Goal: Check status: Check status

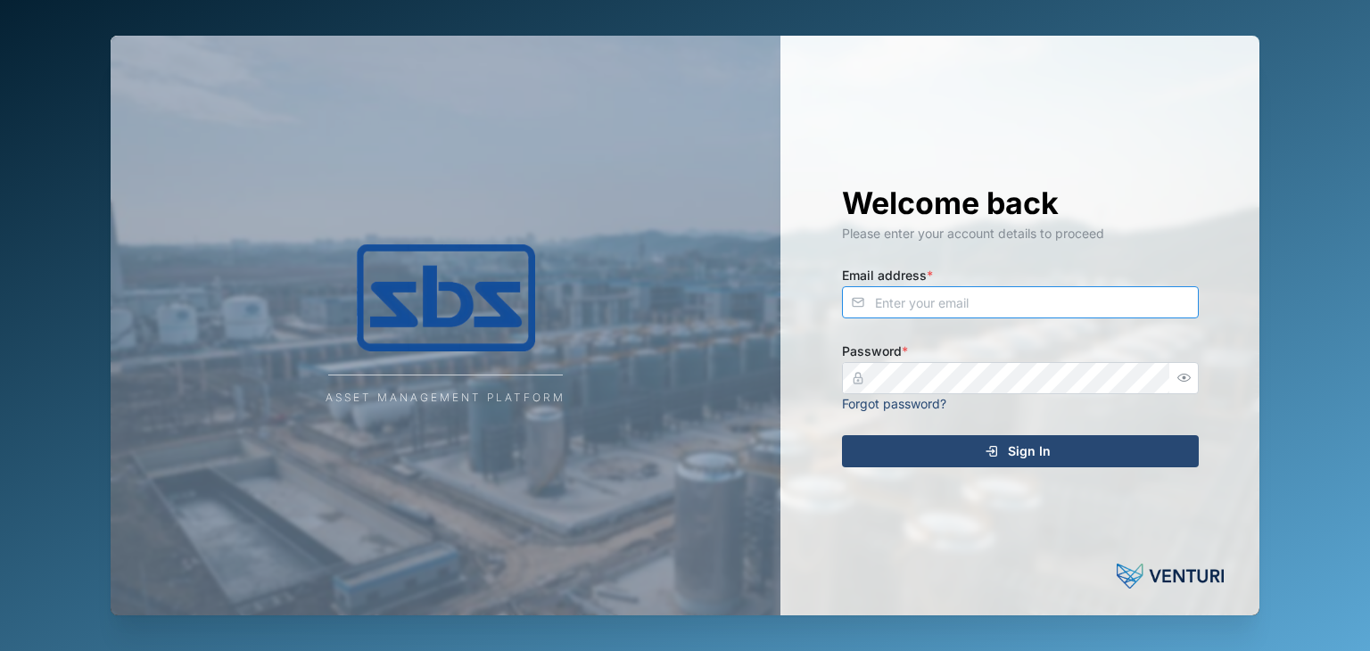
type input "[EMAIL_ADDRESS][DOMAIN_NAME]"
click at [1053, 448] on div "Sign In" at bounding box center [1018, 451] width 328 height 30
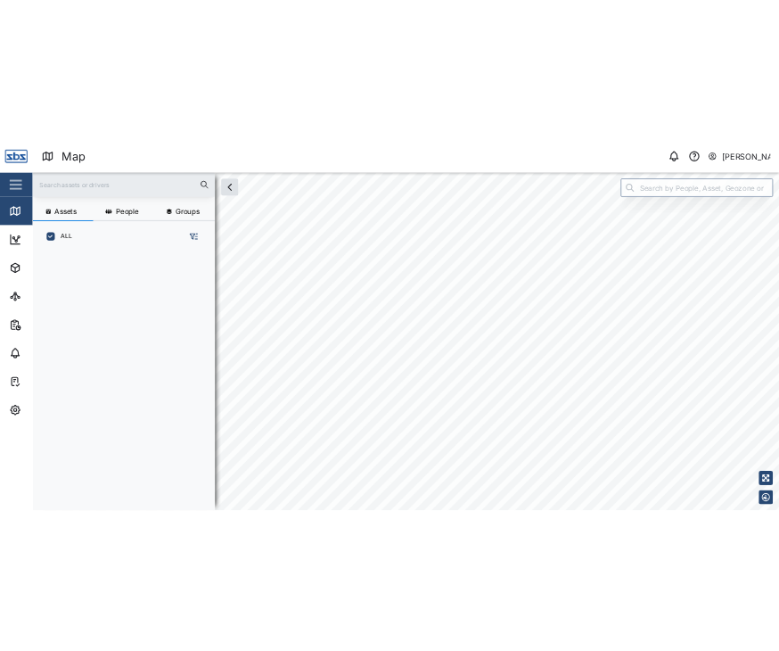
scroll to position [432, 278]
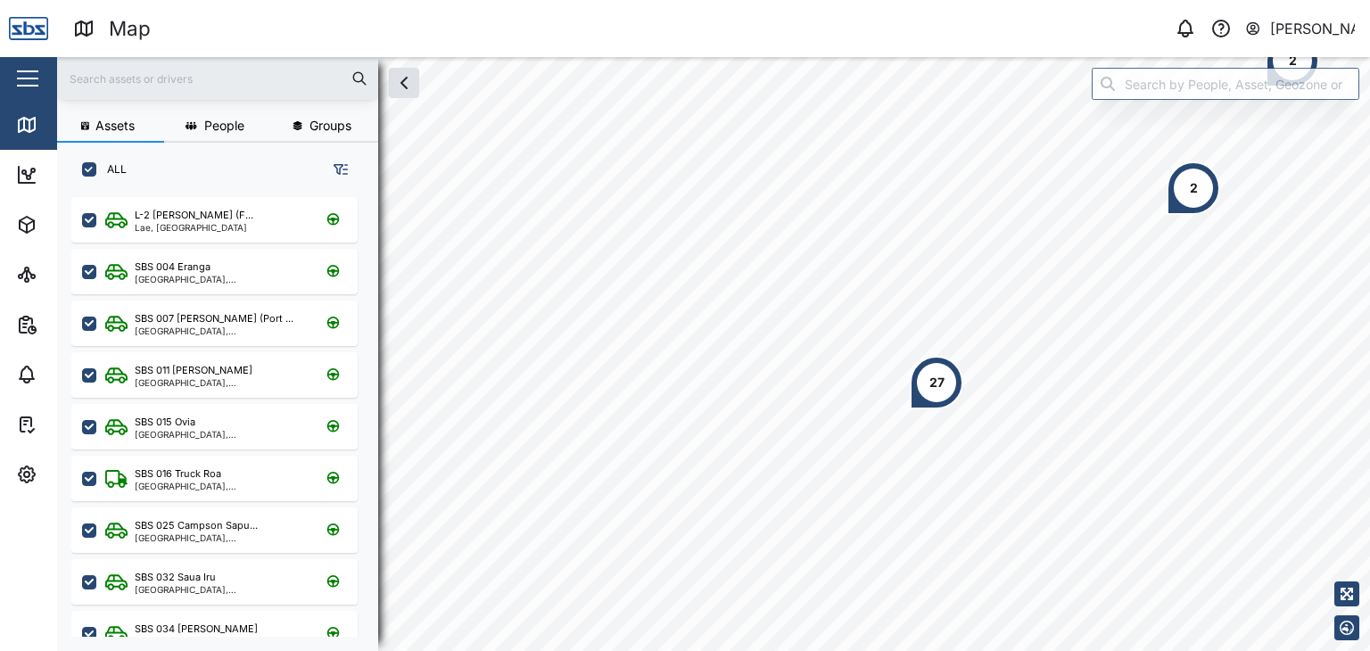
click at [125, 60] on div at bounding box center [217, 78] width 321 height 43
click at [117, 89] on input "text" at bounding box center [218, 78] width 300 height 27
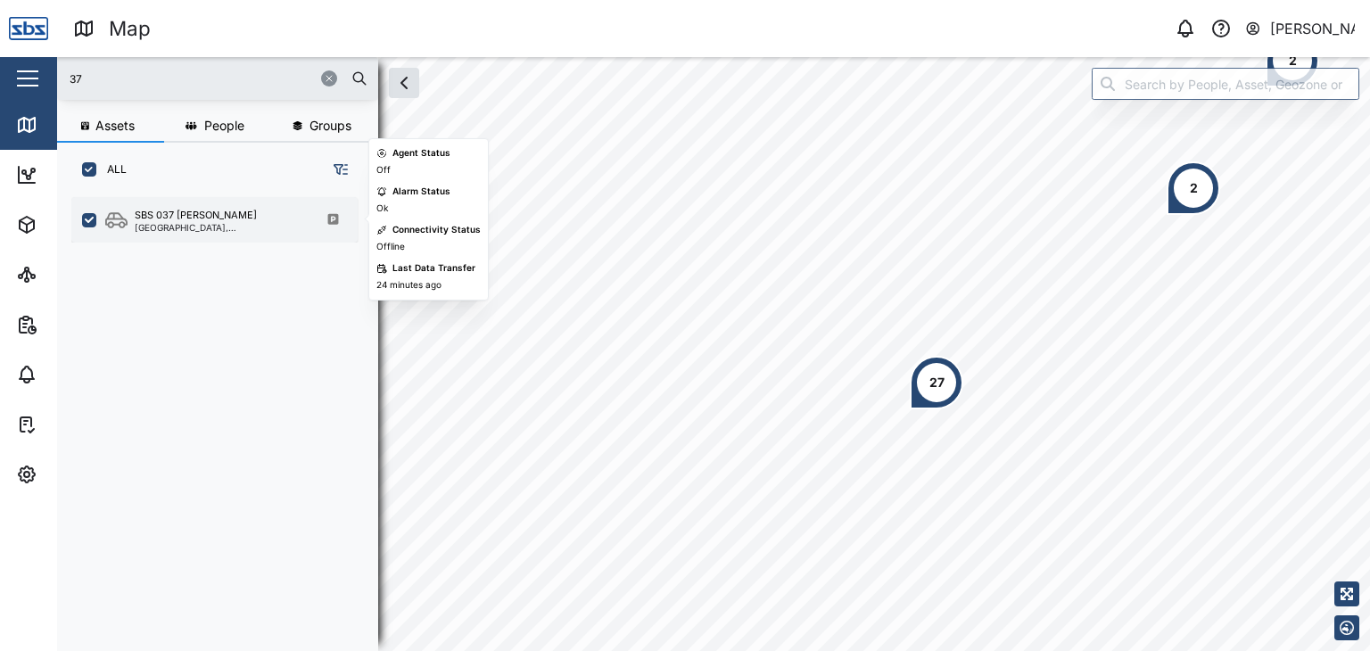
click at [174, 223] on div "[GEOGRAPHIC_DATA], [GEOGRAPHIC_DATA]" at bounding box center [220, 227] width 170 height 9
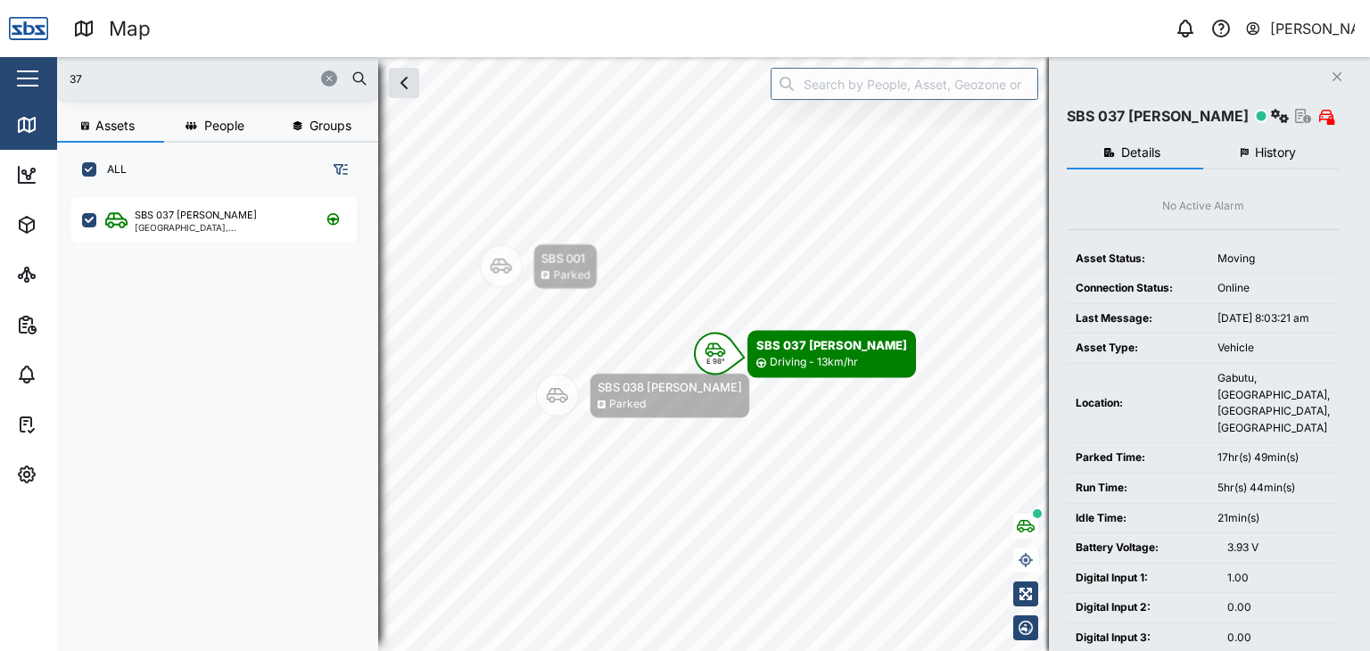
click at [91, 68] on input "37" at bounding box center [218, 78] width 300 height 27
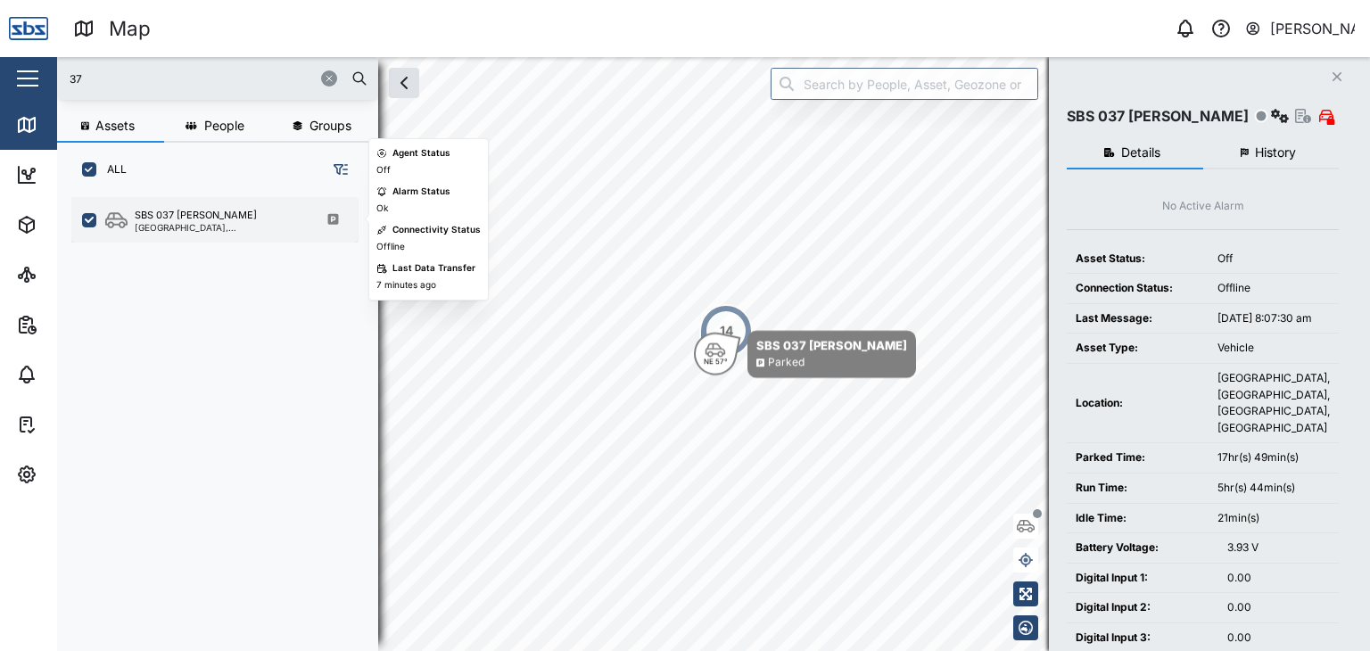
click at [174, 219] on div "SBS 037 Jason P" at bounding box center [196, 215] width 122 height 15
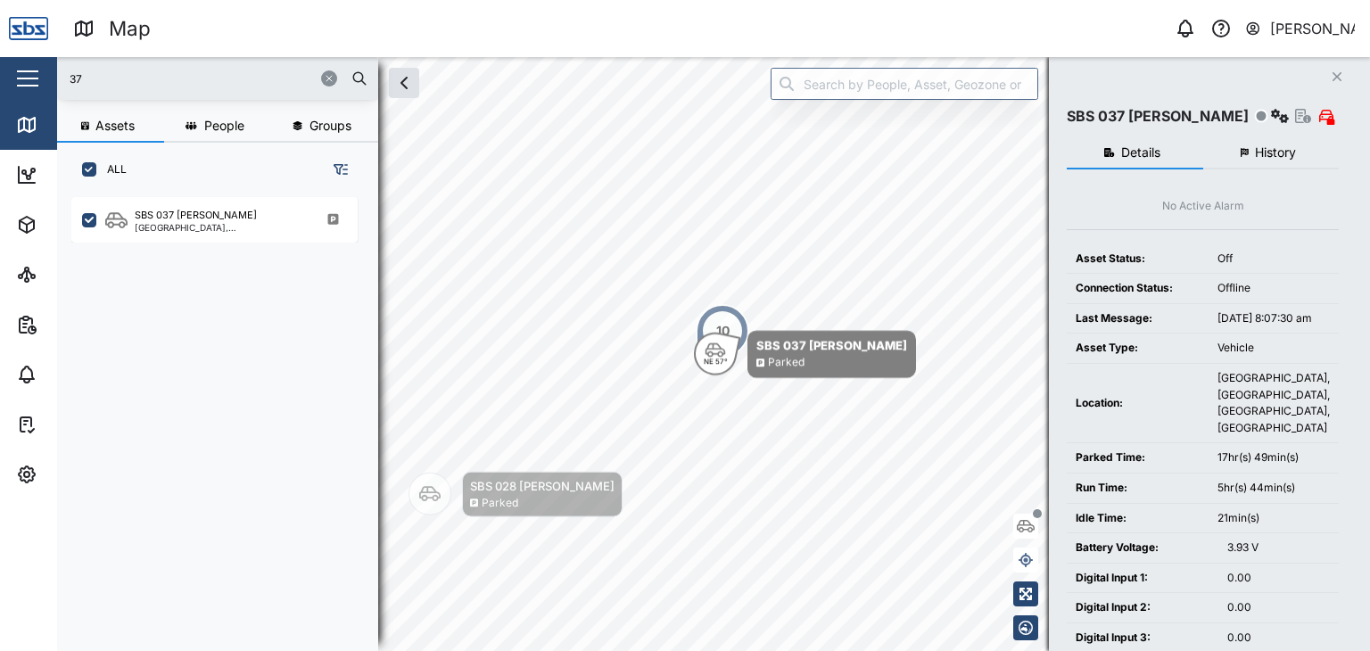
drag, startPoint x: 36, startPoint y: 67, endPoint x: 0, endPoint y: 58, distance: 36.8
click at [0, 58] on div "Map 0 Vijay Kumar Close Map Dashboard Assets ATS Camera Generator Personnel Tan…" at bounding box center [685, 325] width 1370 height 651
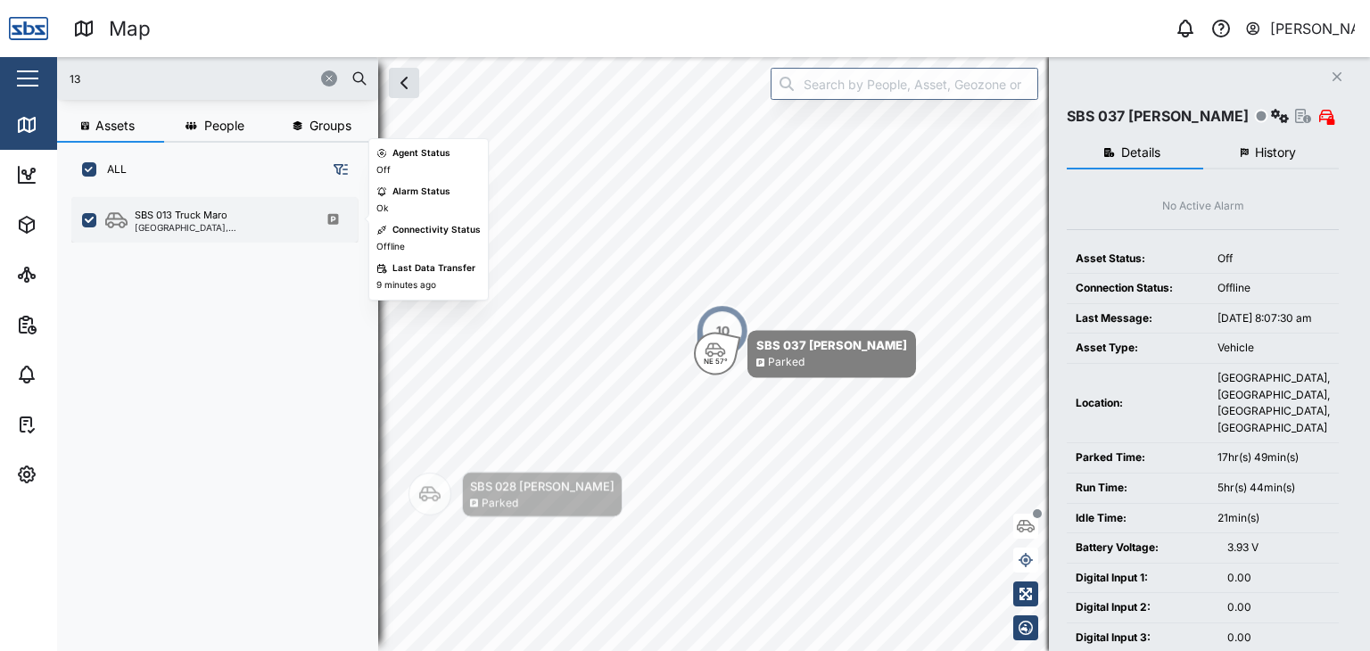
click at [221, 223] on div "[GEOGRAPHIC_DATA], [GEOGRAPHIC_DATA]" at bounding box center [220, 227] width 170 height 9
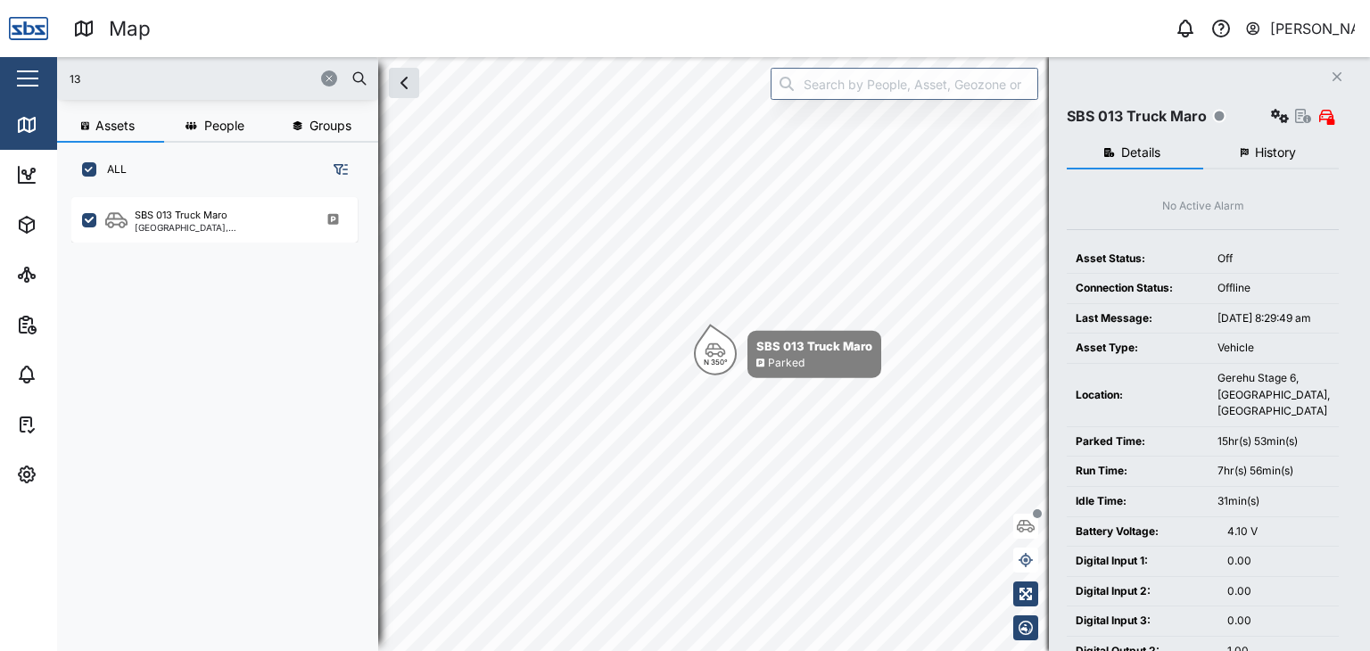
drag, startPoint x: 63, startPoint y: 66, endPoint x: 30, endPoint y: 65, distance: 33.0
click at [30, 65] on div "Map 0 Vijay Kumar Close Map Dashboard Assets ATS Camera Generator Personnel Tan…" at bounding box center [685, 325] width 1370 height 651
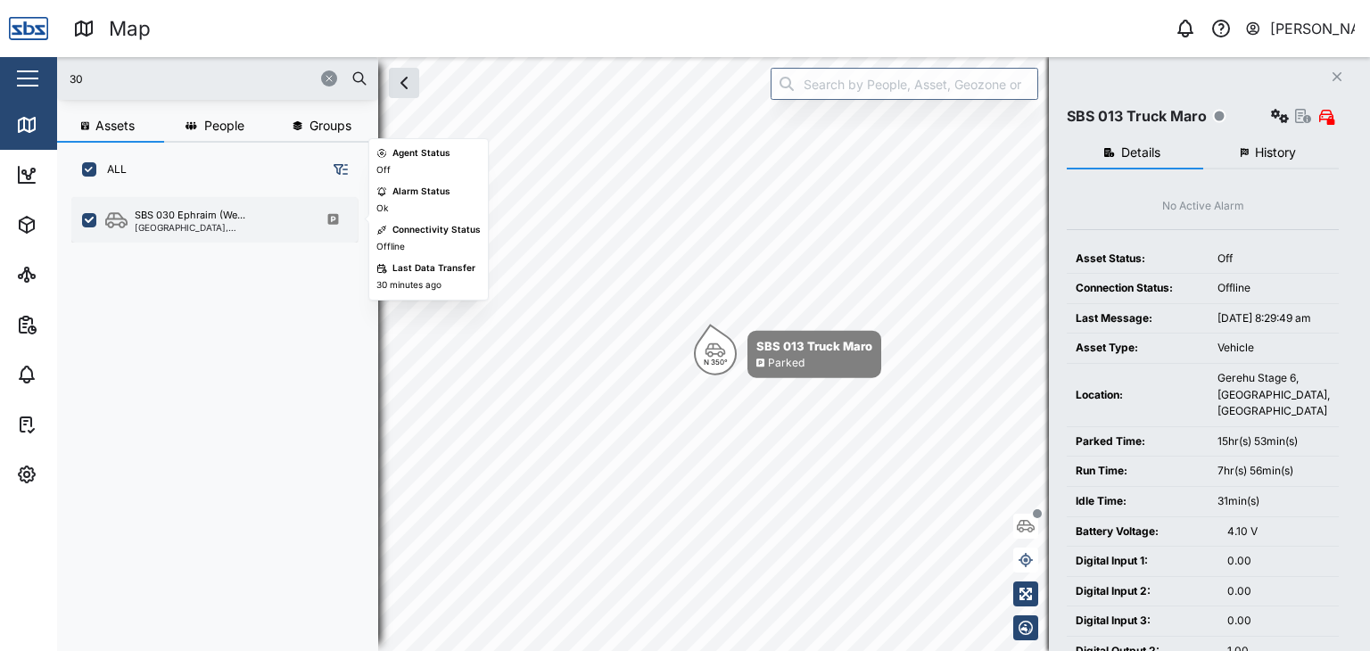
click at [190, 224] on div "[GEOGRAPHIC_DATA], [GEOGRAPHIC_DATA]" at bounding box center [220, 227] width 170 height 9
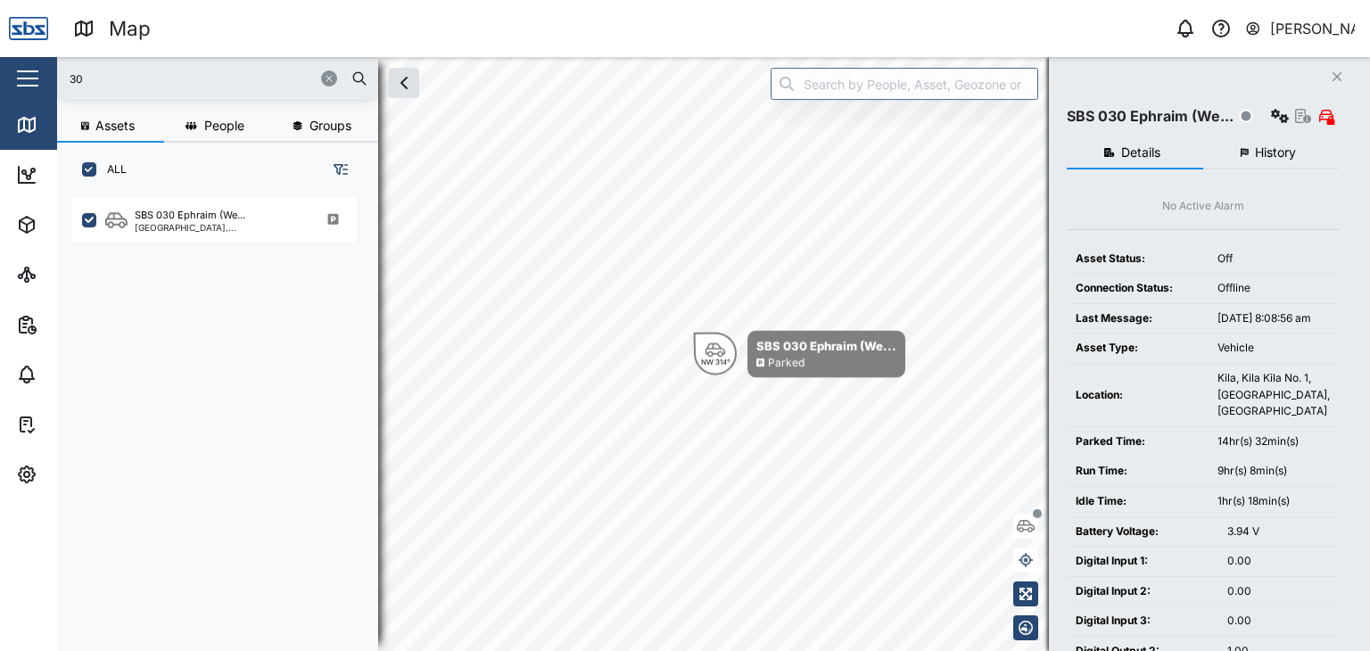
drag, startPoint x: 99, startPoint y: 79, endPoint x: 51, endPoint y: 79, distance: 48.2
click at [51, 79] on div "Map 0 Vijay Kumar Close Map Dashboard Assets ATS Camera Generator Personnel Tan…" at bounding box center [685, 325] width 1370 height 651
type input "2"
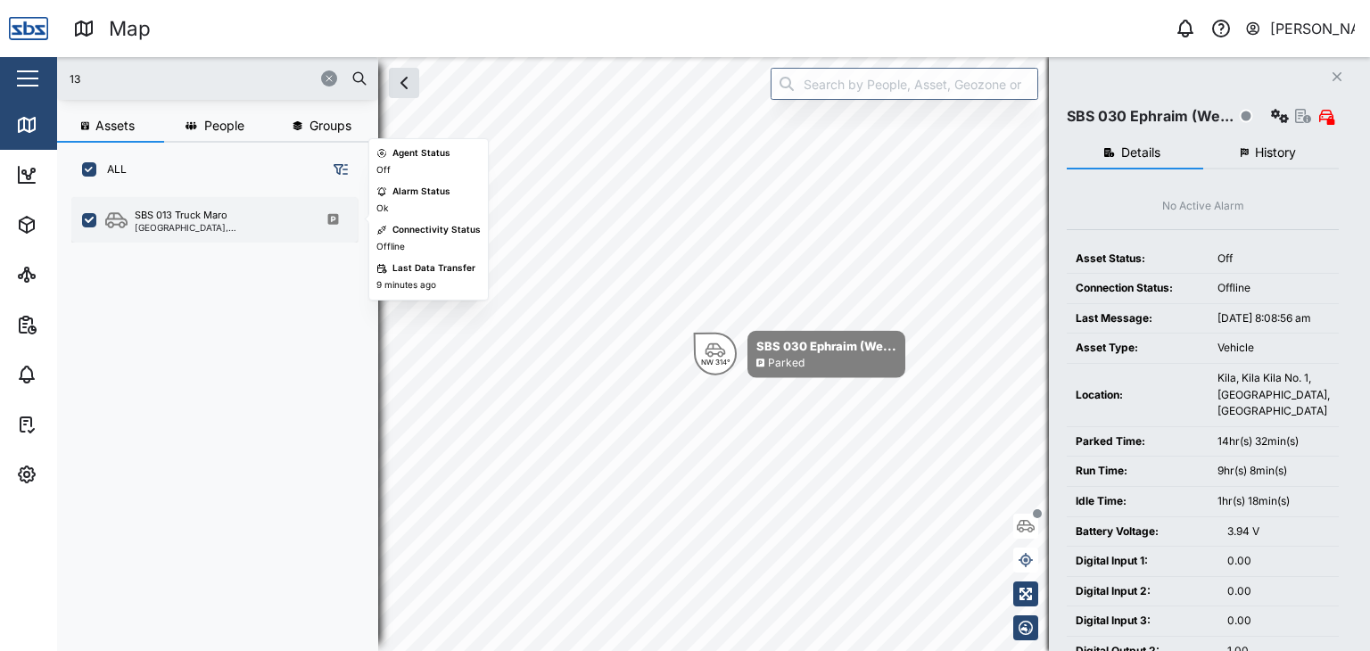
click at [189, 217] on div "SBS 013 Truck Maro" at bounding box center [181, 215] width 93 height 15
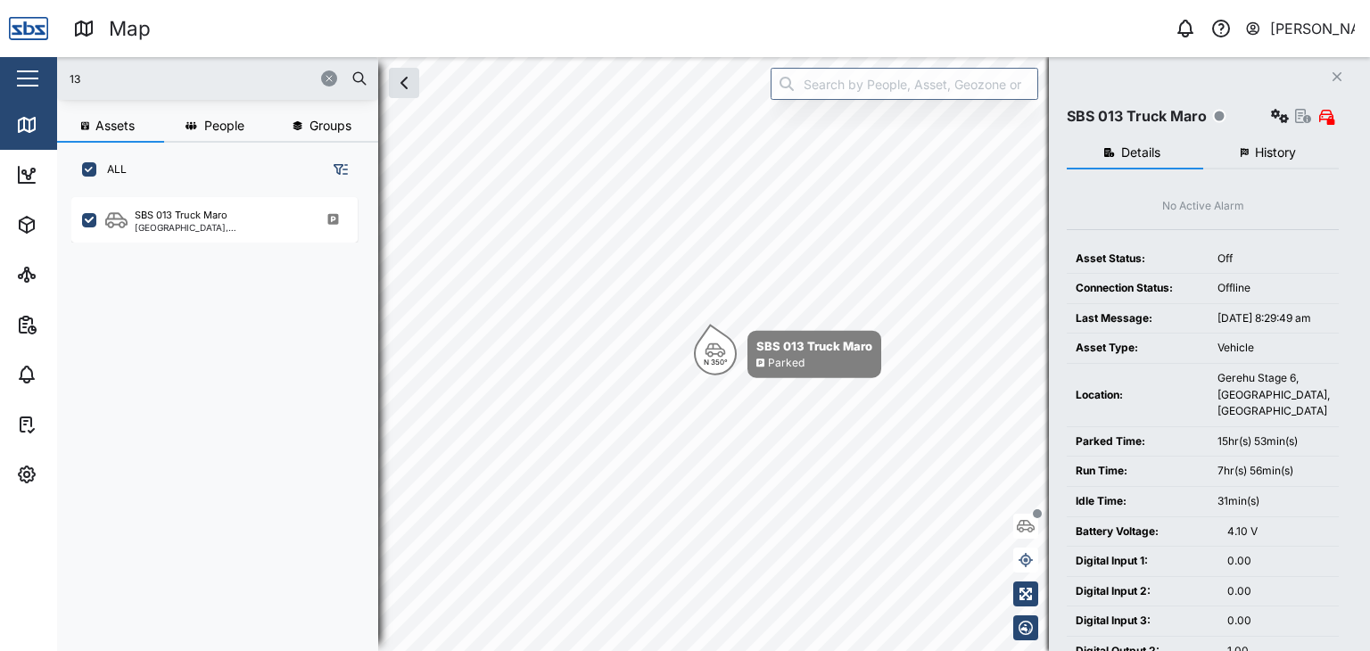
drag, startPoint x: 77, startPoint y: 84, endPoint x: 46, endPoint y: 82, distance: 30.4
click at [46, 82] on div "Map 0 Vijay Kumar Close Map Dashboard Assets ATS Camera Generator Personnel Tan…" at bounding box center [685, 325] width 1370 height 651
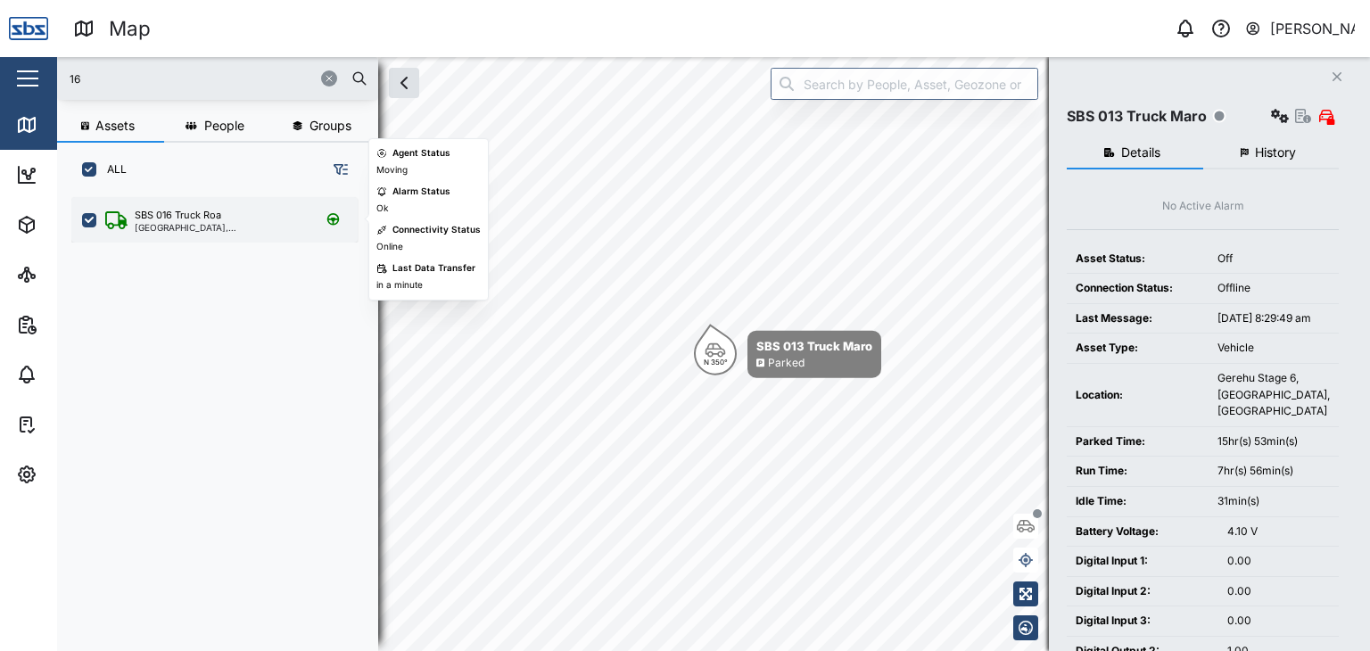
click at [207, 216] on div "SBS 016 Truck Roa" at bounding box center [178, 215] width 87 height 15
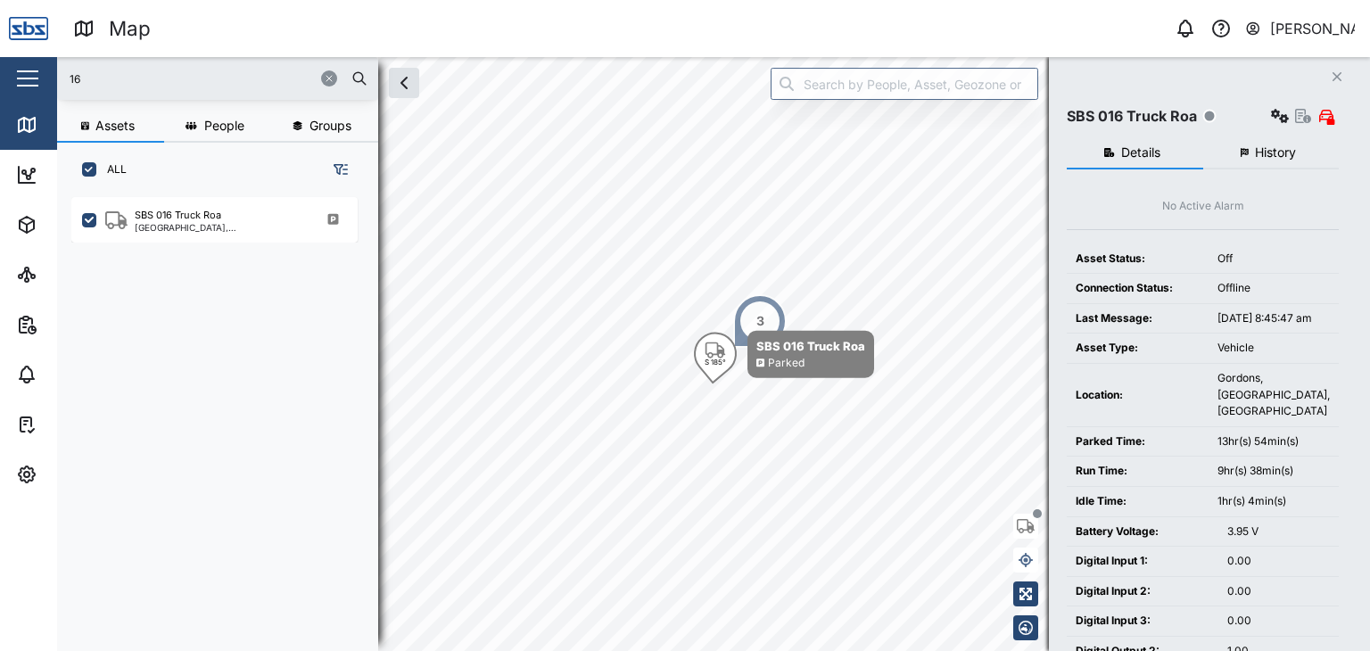
drag, startPoint x: 114, startPoint y: 80, endPoint x: 25, endPoint y: 81, distance: 89.2
click at [25, 81] on div "Map 0 Vijay Kumar Close Map Dashboard Assets ATS Camera Generator Personnel Tan…" at bounding box center [685, 325] width 1370 height 651
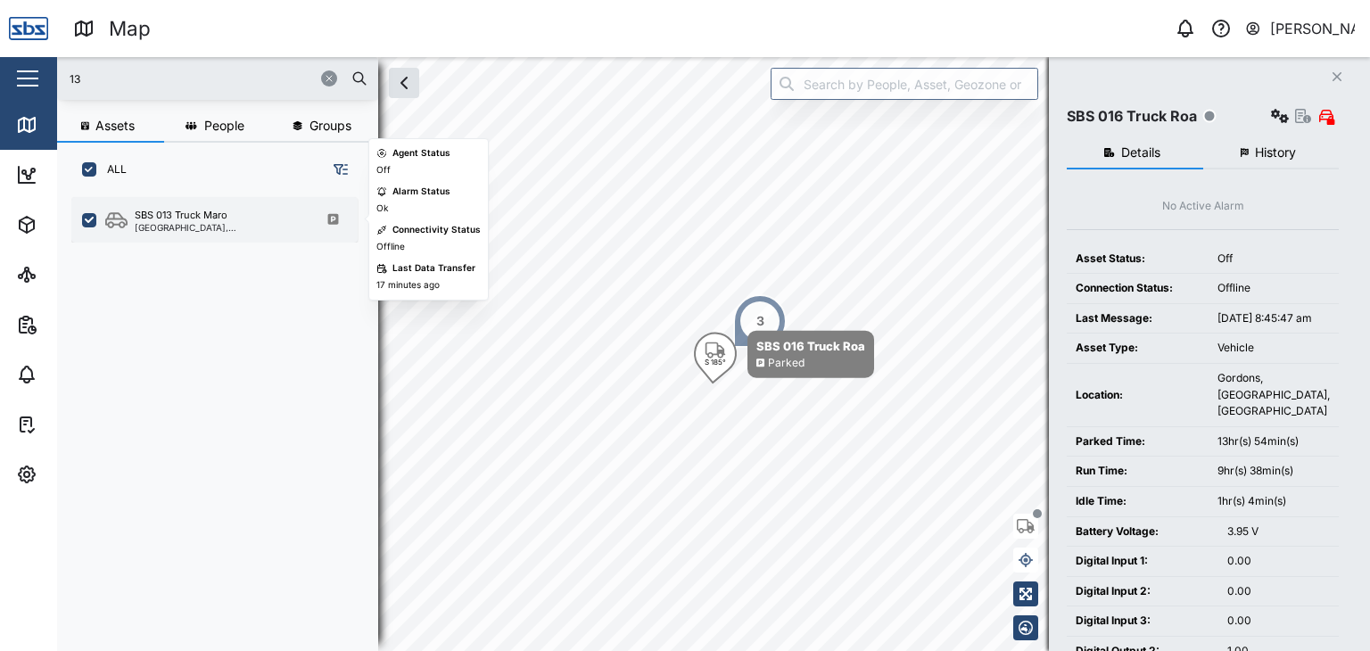
click at [182, 226] on div "[GEOGRAPHIC_DATA], [GEOGRAPHIC_DATA]" at bounding box center [220, 227] width 170 height 9
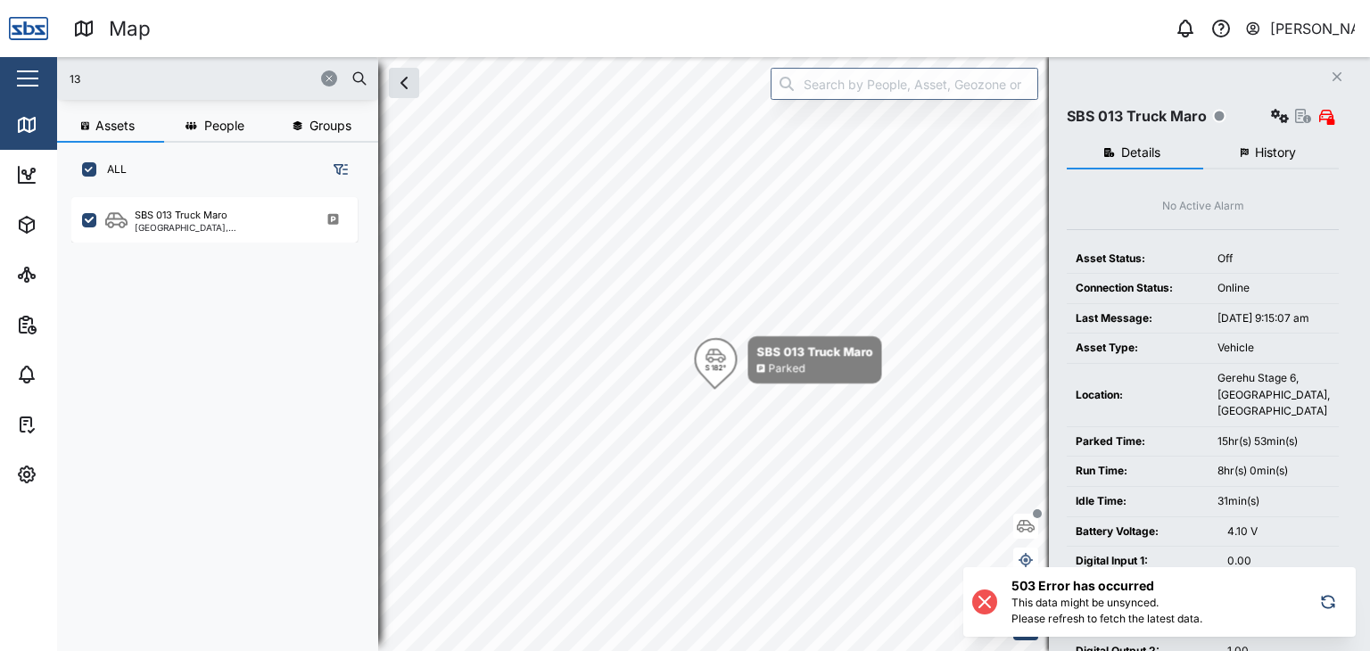
drag, startPoint x: 123, startPoint y: 62, endPoint x: 95, endPoint y: 67, distance: 28.0
click at [95, 67] on div "13" at bounding box center [217, 78] width 321 height 43
drag, startPoint x: 110, startPoint y: 81, endPoint x: 54, endPoint y: 83, distance: 56.2
click at [54, 83] on div "Map 0 Vijay Kumar Close Map Dashboard Assets ATS Camera Generator Personnel Tan…" at bounding box center [685, 325] width 1370 height 651
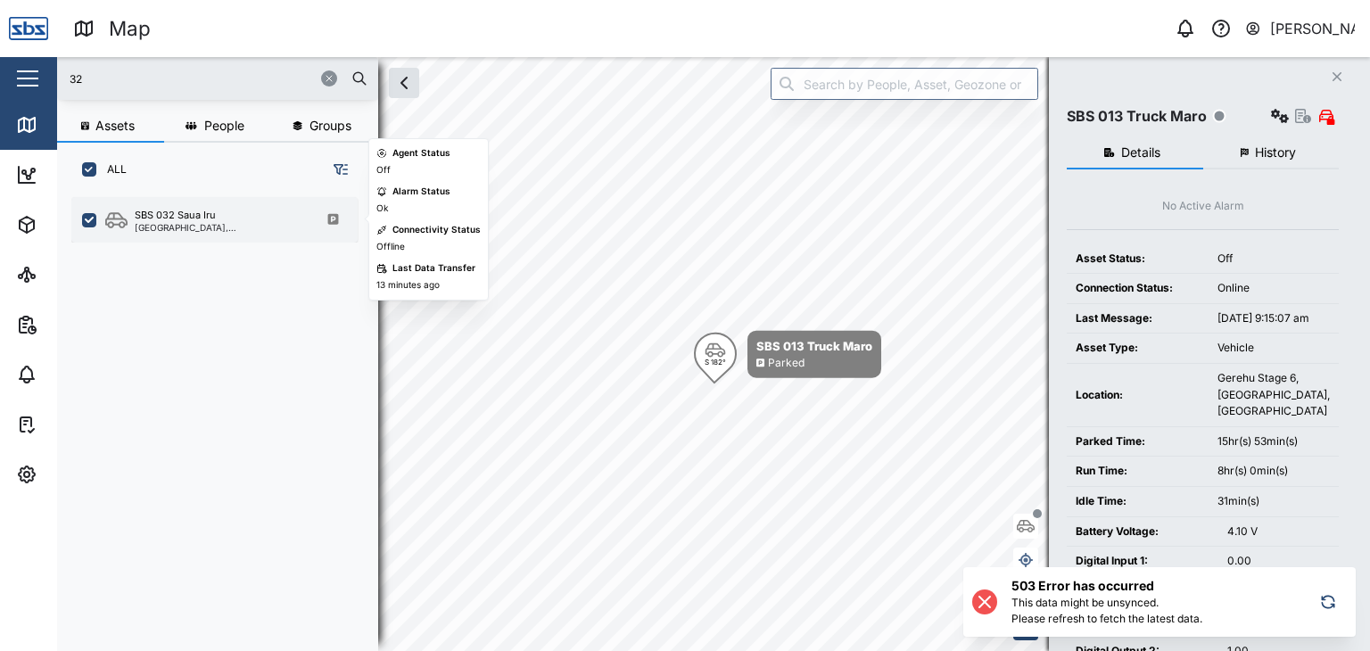
click at [200, 233] on div "SBS 032 Saua Iru Port Moresby, Southern Region" at bounding box center [214, 219] width 286 height 45
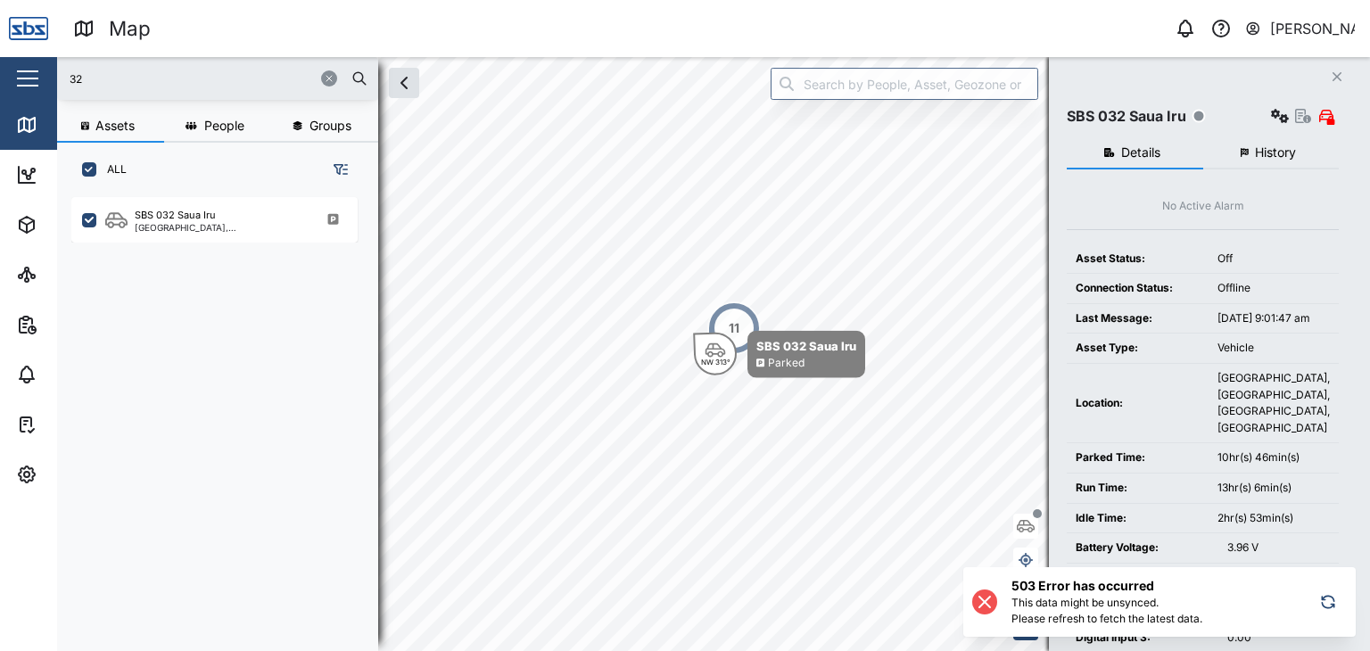
drag, startPoint x: 85, startPoint y: 85, endPoint x: 19, endPoint y: 67, distance: 68.4
click at [19, 67] on div "Map 0 Vijay Kumar Close Map Dashboard Assets ATS Camera Generator Personnel Tan…" at bounding box center [685, 325] width 1370 height 651
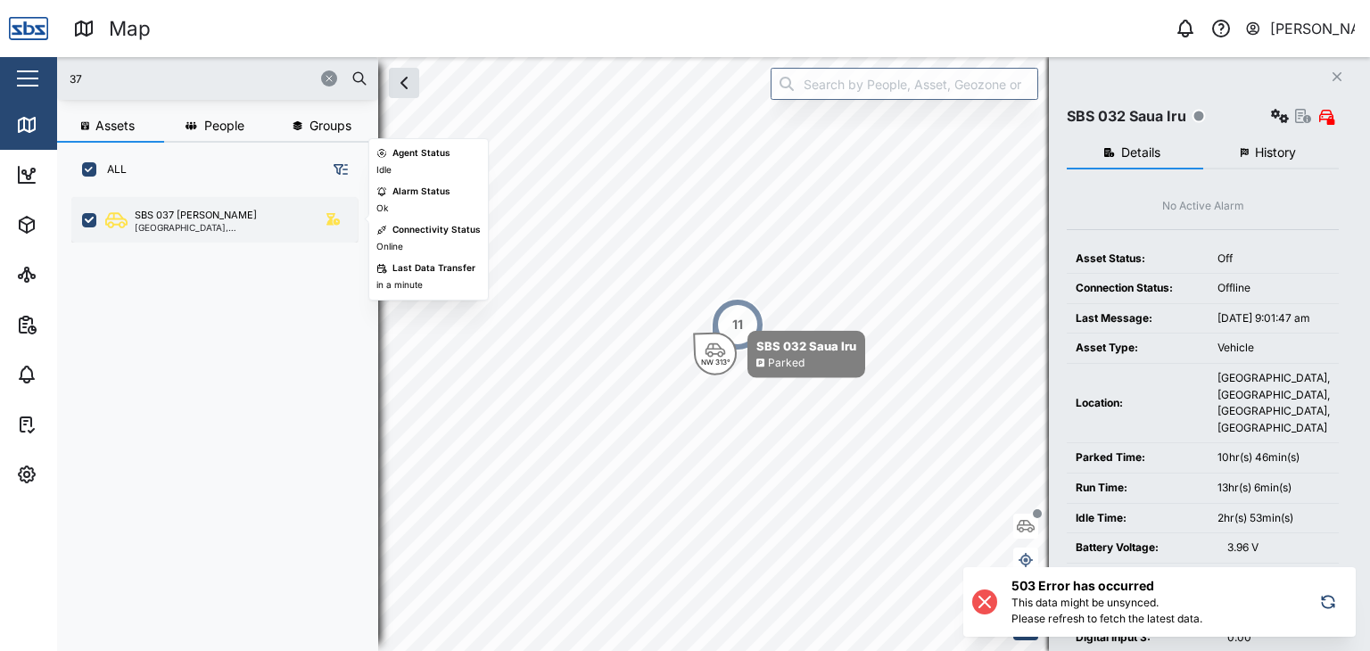
click at [246, 210] on div "SBS 037 Jason P" at bounding box center [220, 215] width 170 height 15
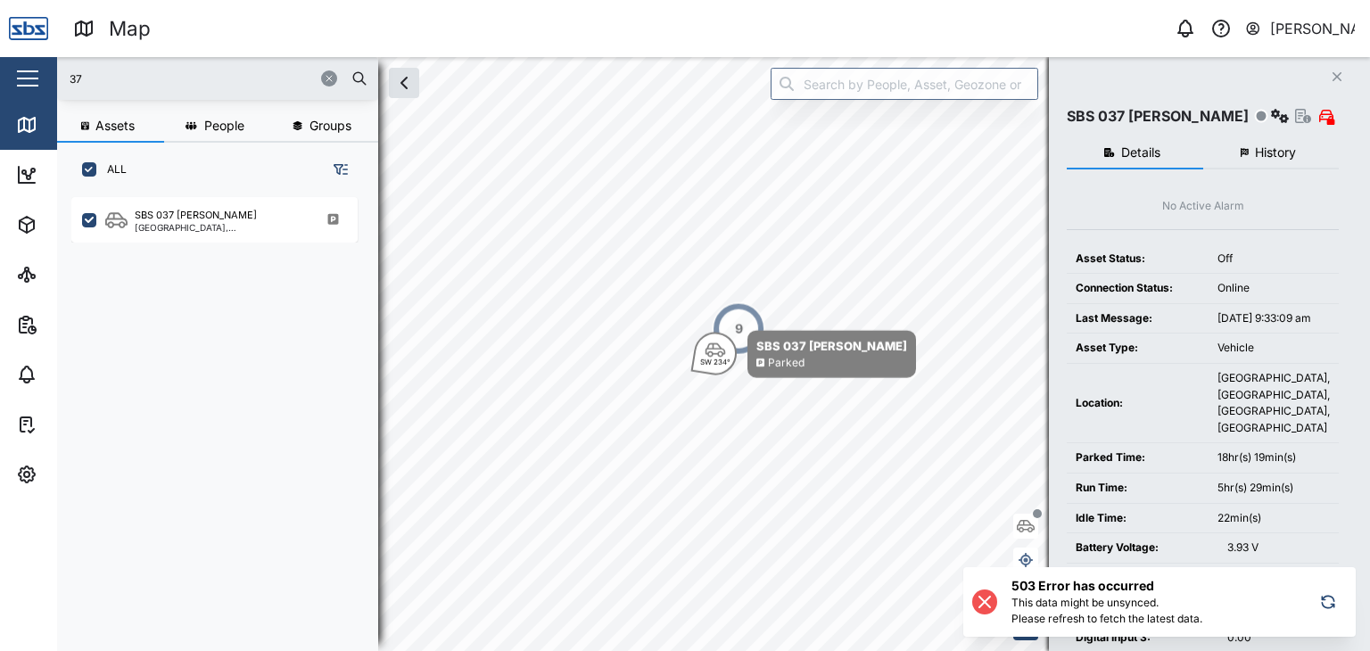
drag, startPoint x: 129, startPoint y: 68, endPoint x: 11, endPoint y: 71, distance: 118.7
click at [18, 70] on div "Map 0 Vijay Kumar Close Map Dashboard Assets ATS Camera Generator Personnel Tan…" at bounding box center [685, 325] width 1370 height 651
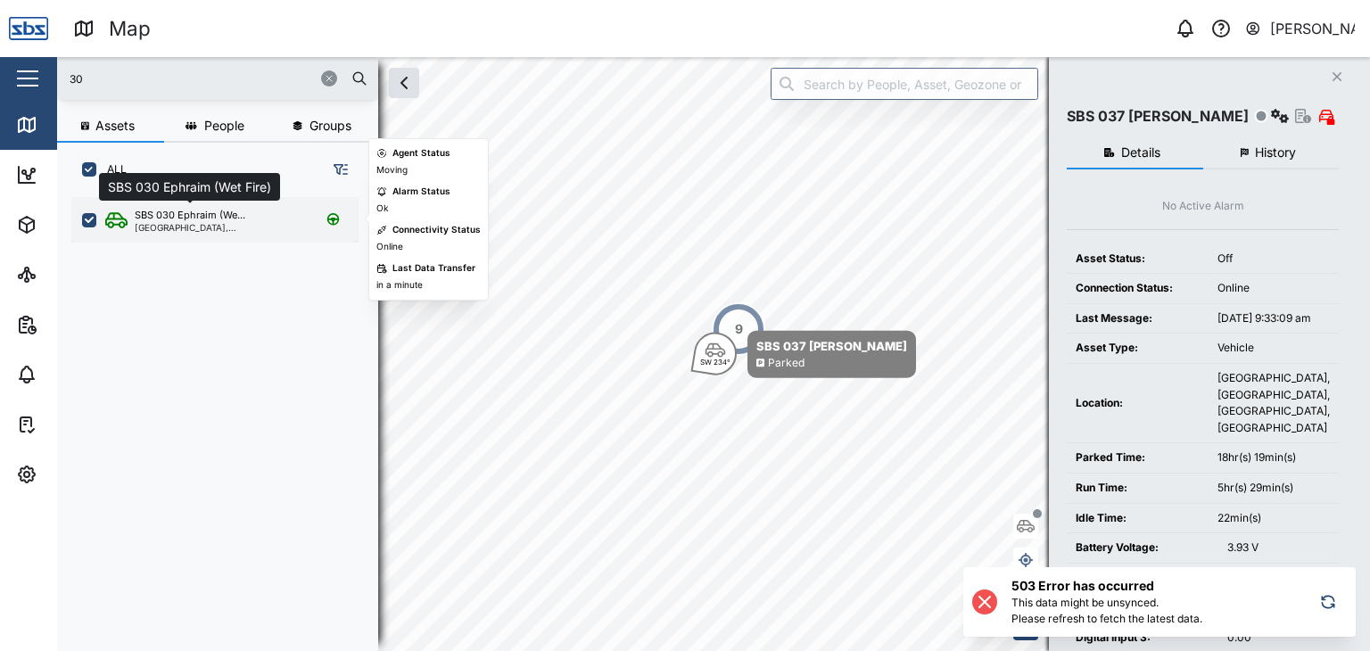
click at [224, 219] on div "SBS 030 Ephraim (We..." at bounding box center [190, 215] width 111 height 15
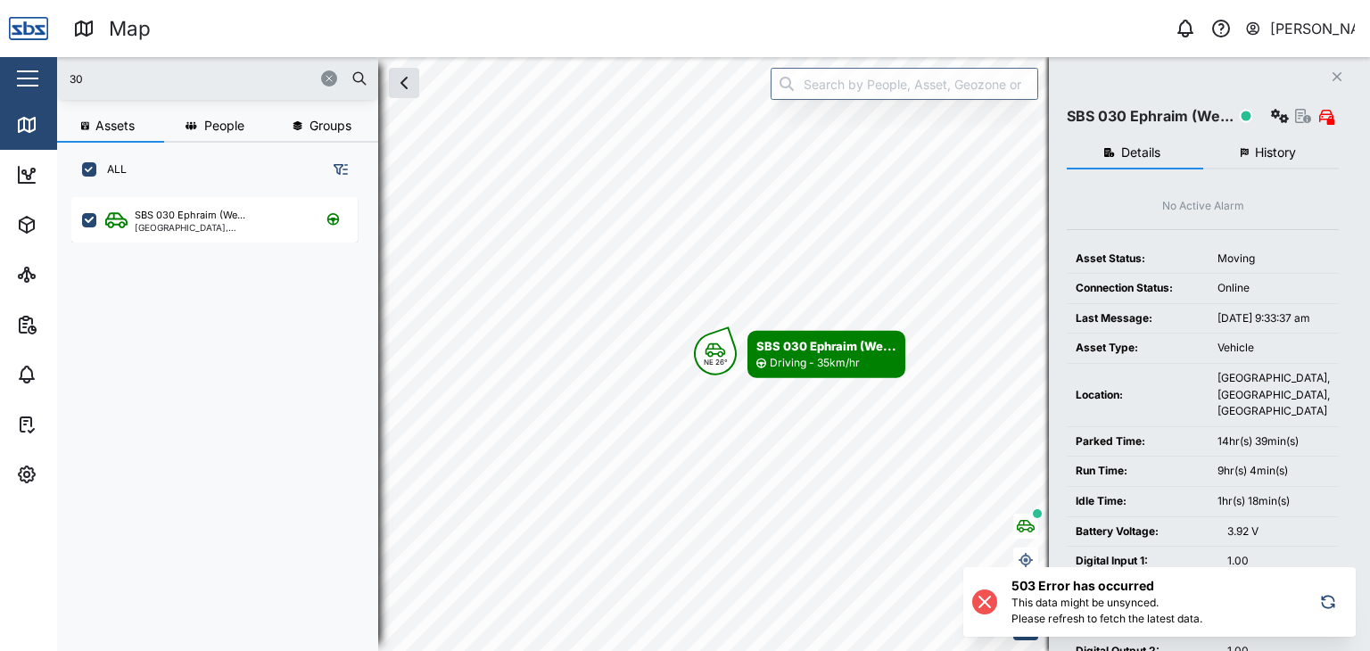
drag, startPoint x: 104, startPoint y: 76, endPoint x: 0, endPoint y: 74, distance: 104.4
click at [2, 74] on div "Map 0 Vijay Kumar Close Map Dashboard Assets ATS Camera Generator Personnel Tan…" at bounding box center [685, 325] width 1370 height 651
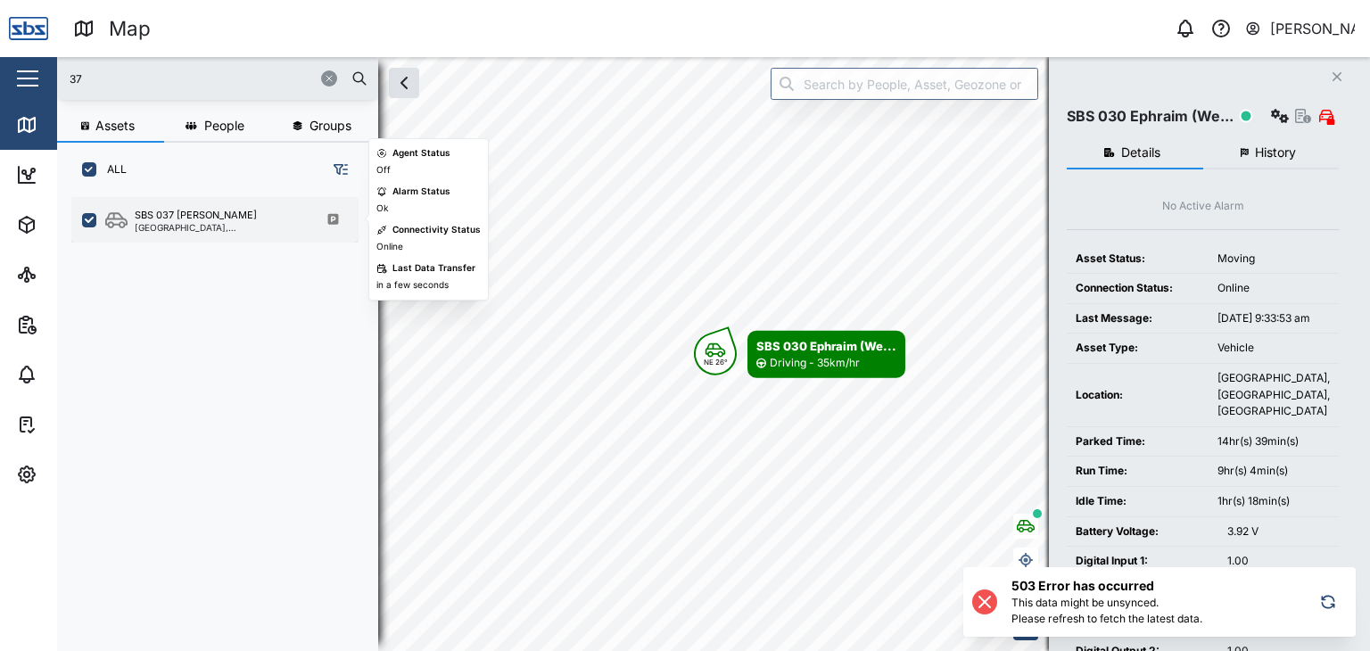
click at [186, 224] on div "[GEOGRAPHIC_DATA], [GEOGRAPHIC_DATA]" at bounding box center [220, 227] width 170 height 9
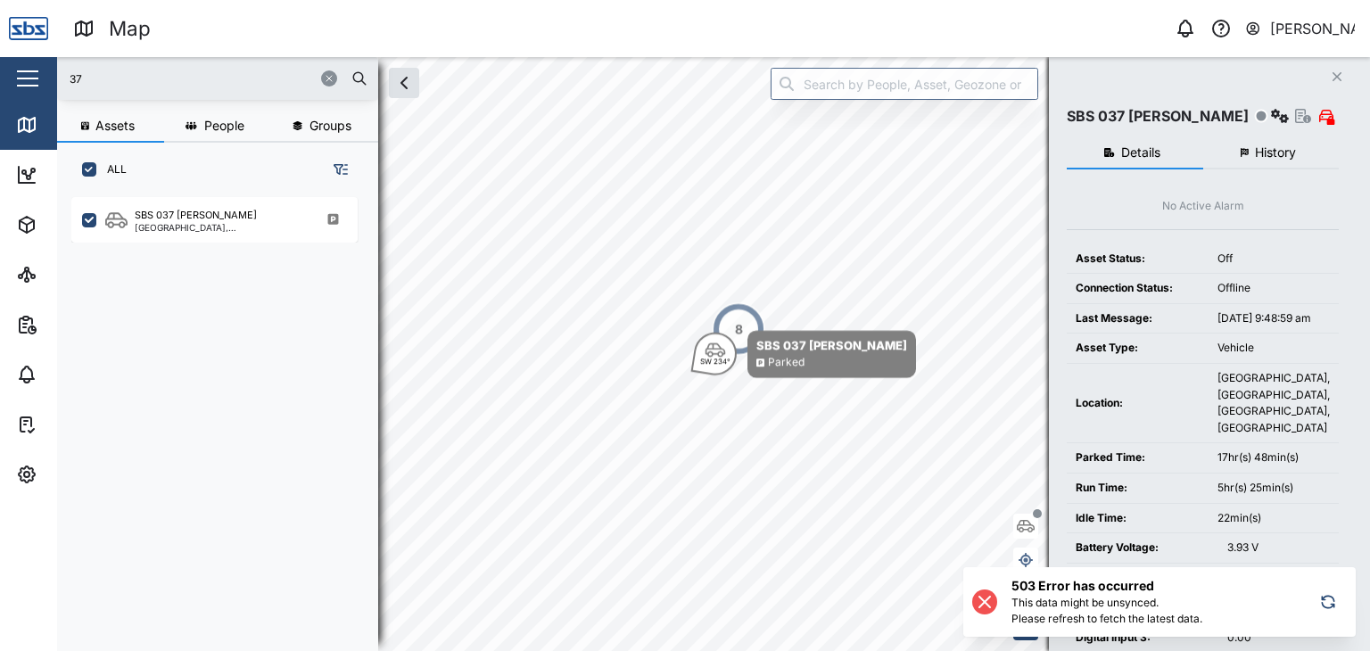
drag, startPoint x: 107, startPoint y: 80, endPoint x: 0, endPoint y: 67, distance: 107.9
click at [0, 67] on div "Map 0 Vijay Kumar Close Map Dashboard Assets ATS Camera Generator Personnel Tan…" at bounding box center [685, 325] width 1370 height 651
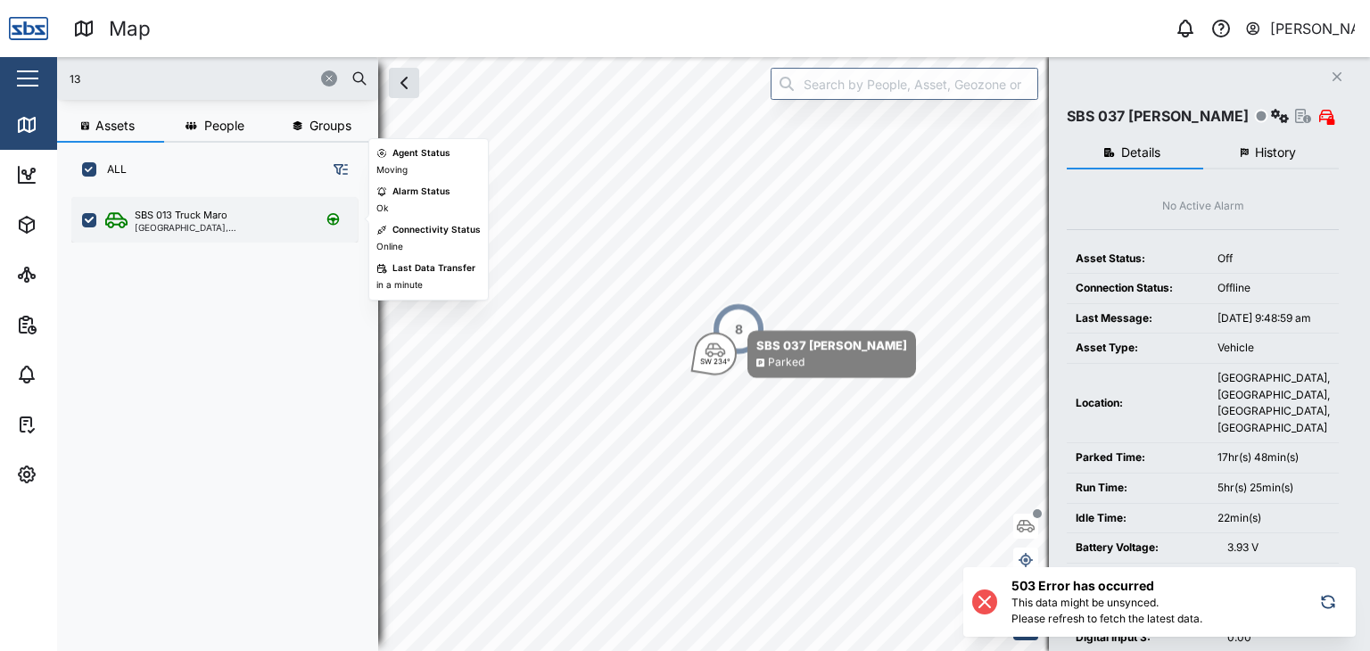
click at [171, 217] on div "SBS 013 Truck Maro" at bounding box center [181, 215] width 93 height 15
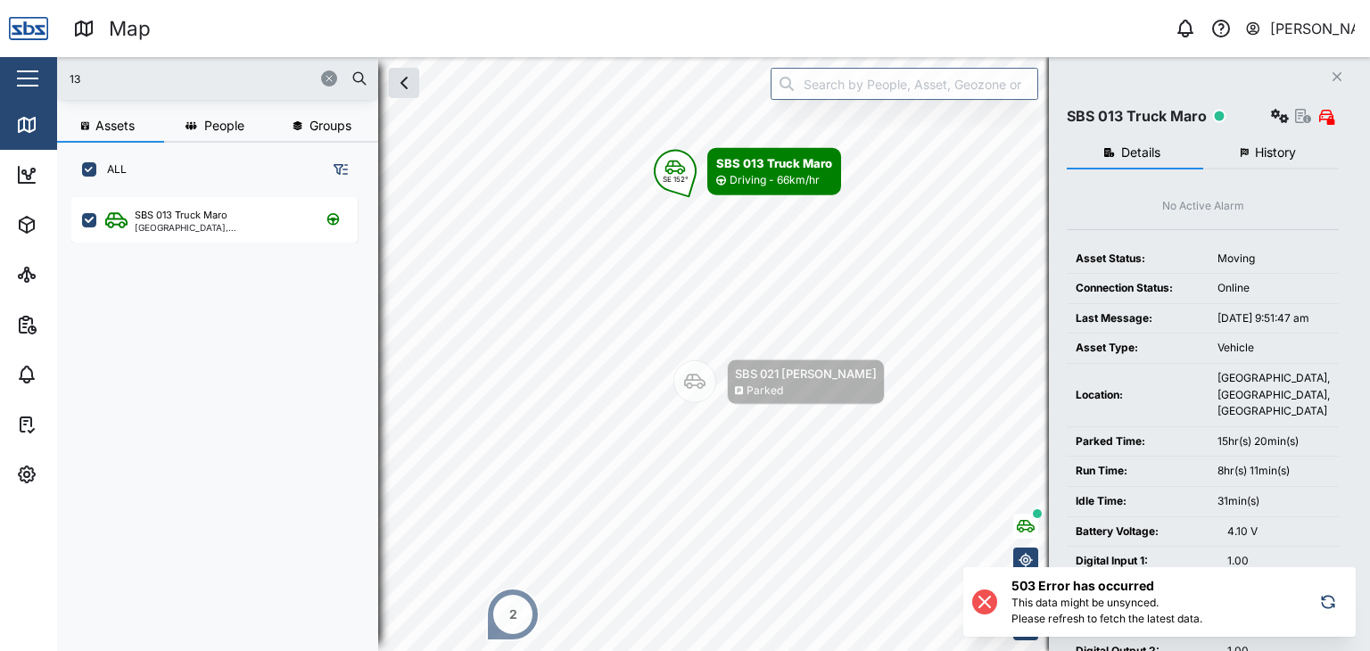
drag, startPoint x: 97, startPoint y: 76, endPoint x: 61, endPoint y: 78, distance: 36.6
click at [61, 78] on div "13" at bounding box center [217, 78] width 321 height 43
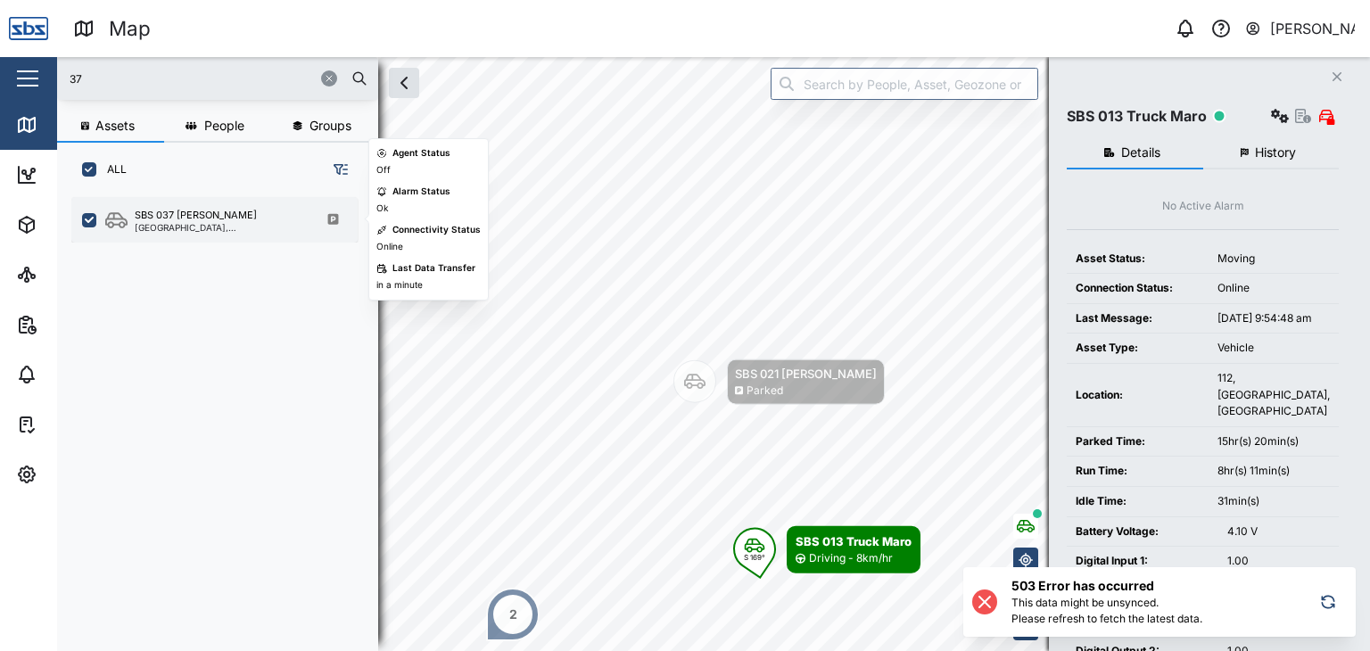
click at [198, 217] on div "SBS 037 Jason P" at bounding box center [196, 215] width 122 height 15
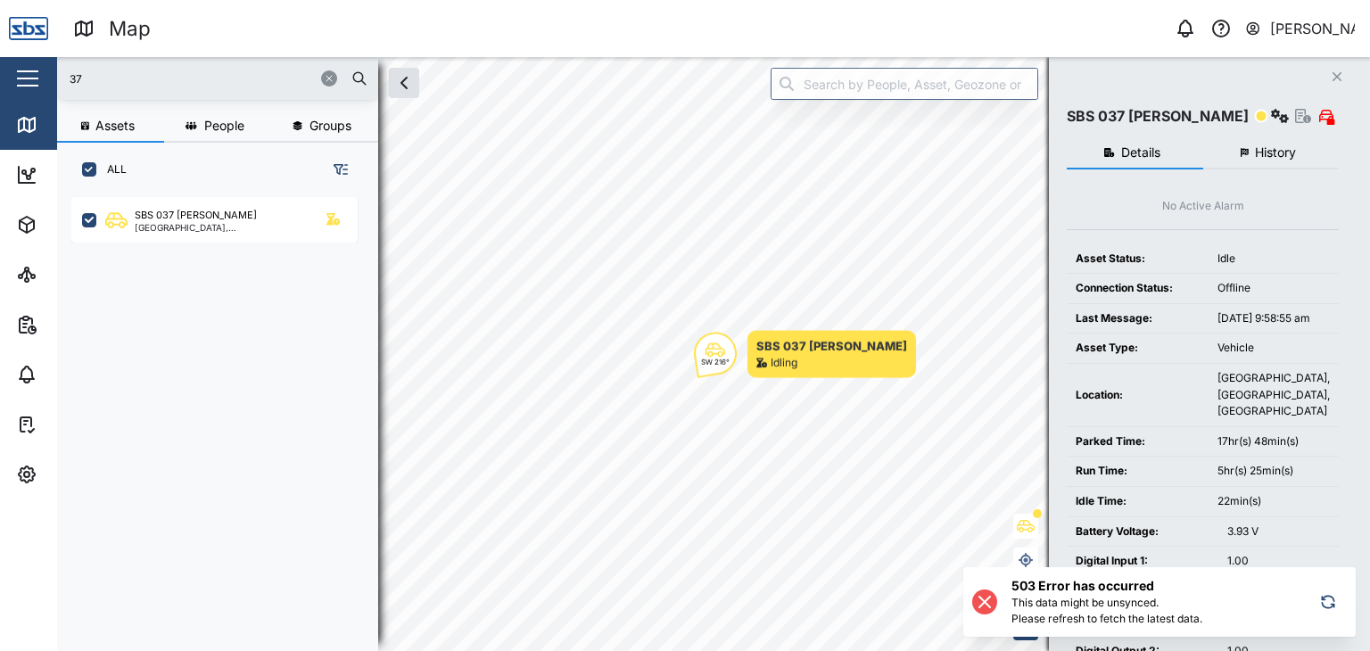
drag, startPoint x: 93, startPoint y: 78, endPoint x: 0, endPoint y: 76, distance: 92.8
click at [0, 76] on div "Map 0 Vijay Kumar Close Map Dashboard Assets ATS Camera Generator Personnel Tan…" at bounding box center [685, 325] width 1370 height 651
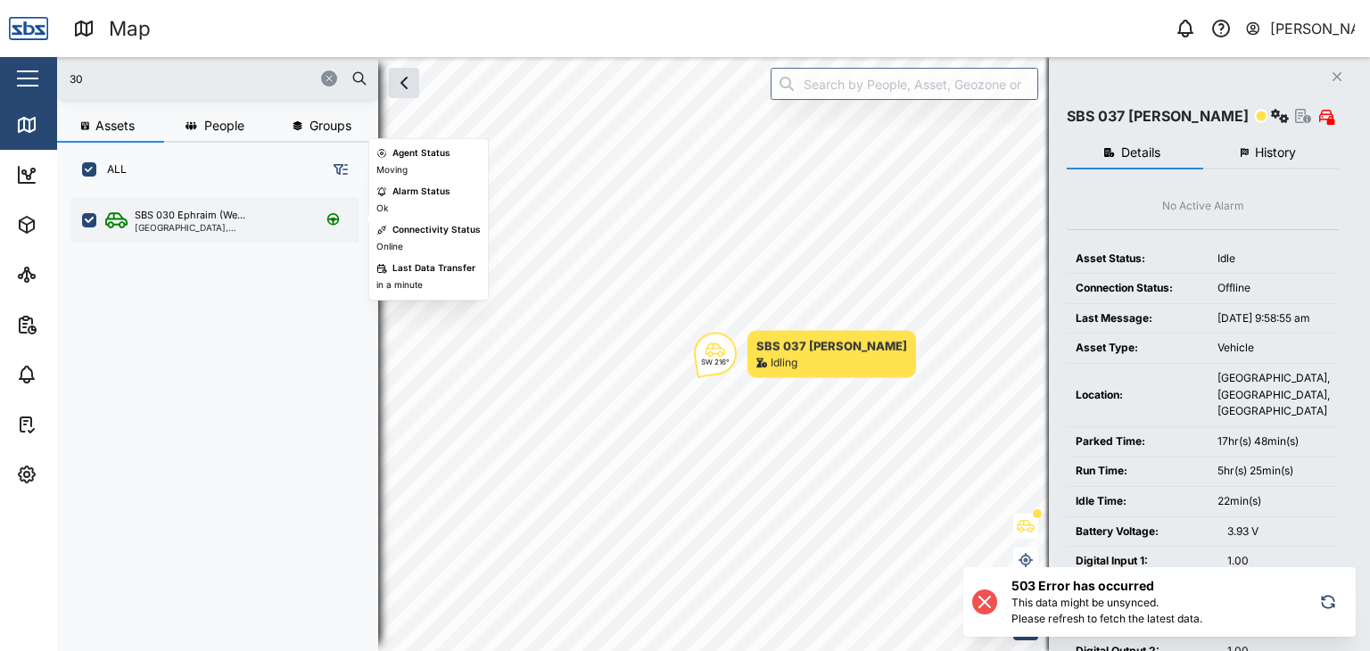
click at [202, 223] on div "National Capital District, Southern Region" at bounding box center [220, 227] width 170 height 9
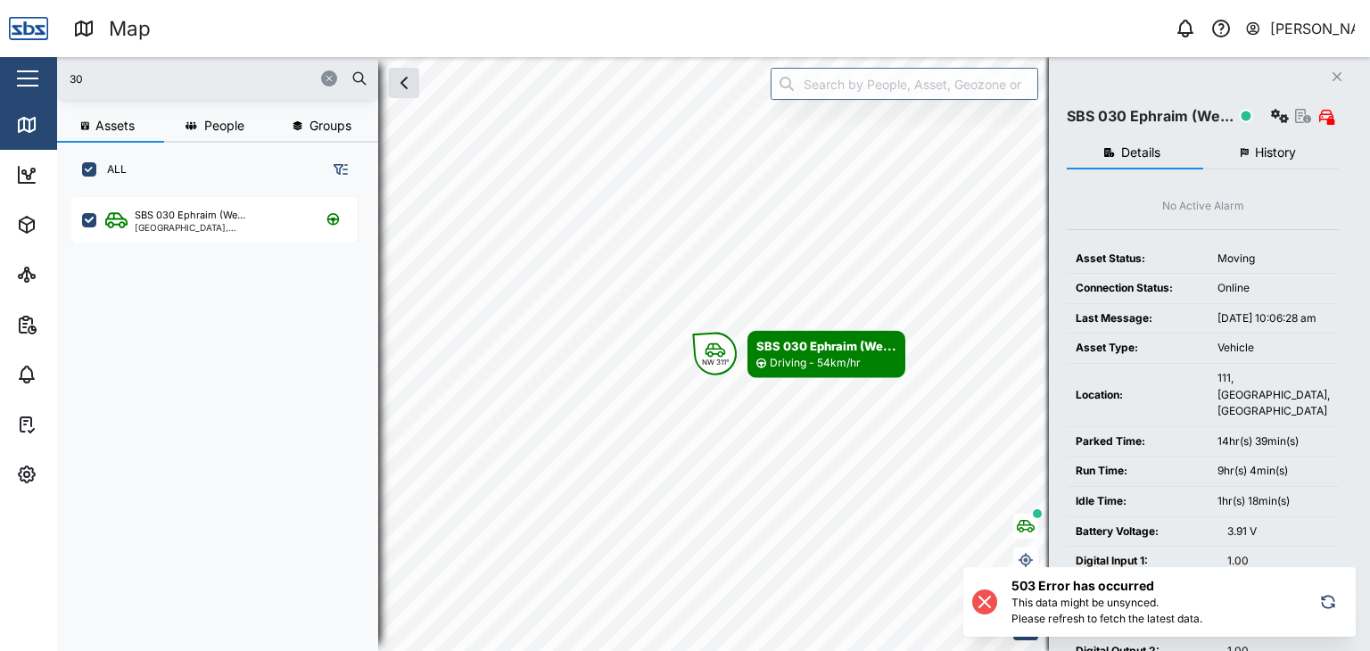
drag, startPoint x: 94, startPoint y: 85, endPoint x: 45, endPoint y: 69, distance: 51.6
click at [45, 69] on div "Map 0 Vijay Kumar Close Map Dashboard Assets ATS Camera Generator Personnel Tan…" at bounding box center [685, 325] width 1370 height 651
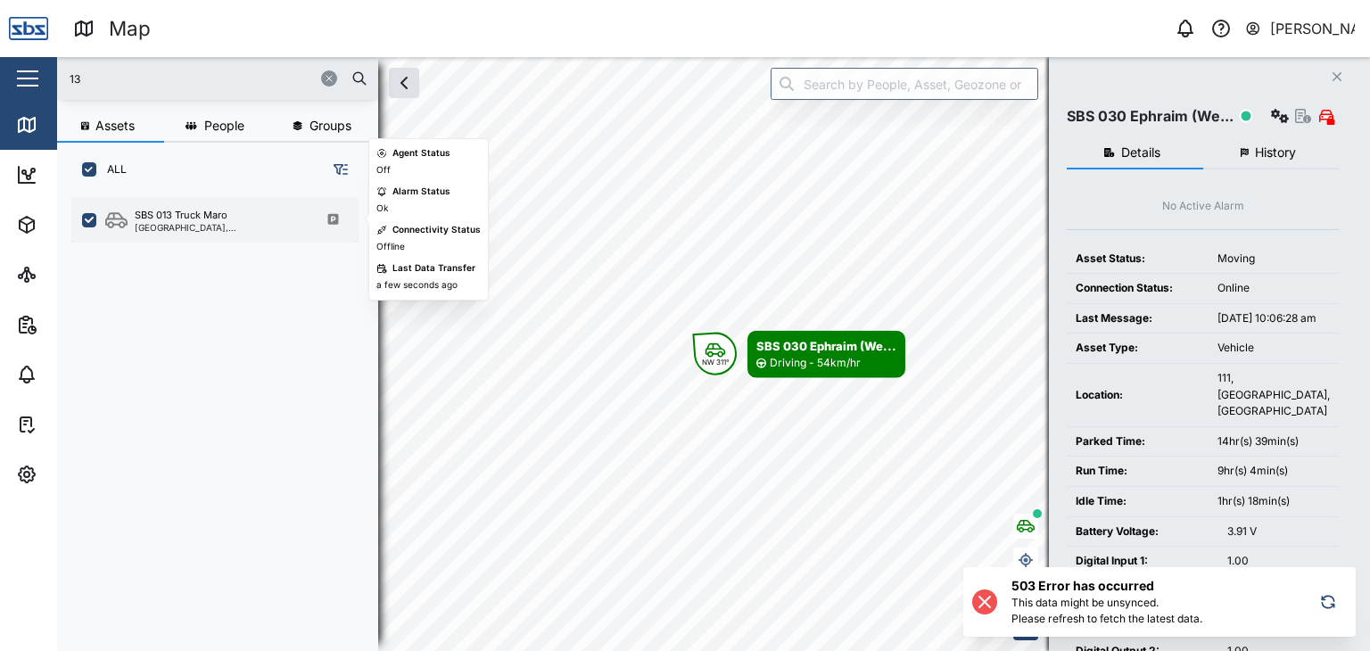
click at [177, 233] on div "SBS 013 Truck Maro Port Moresby, Southern Region" at bounding box center [214, 219] width 286 height 45
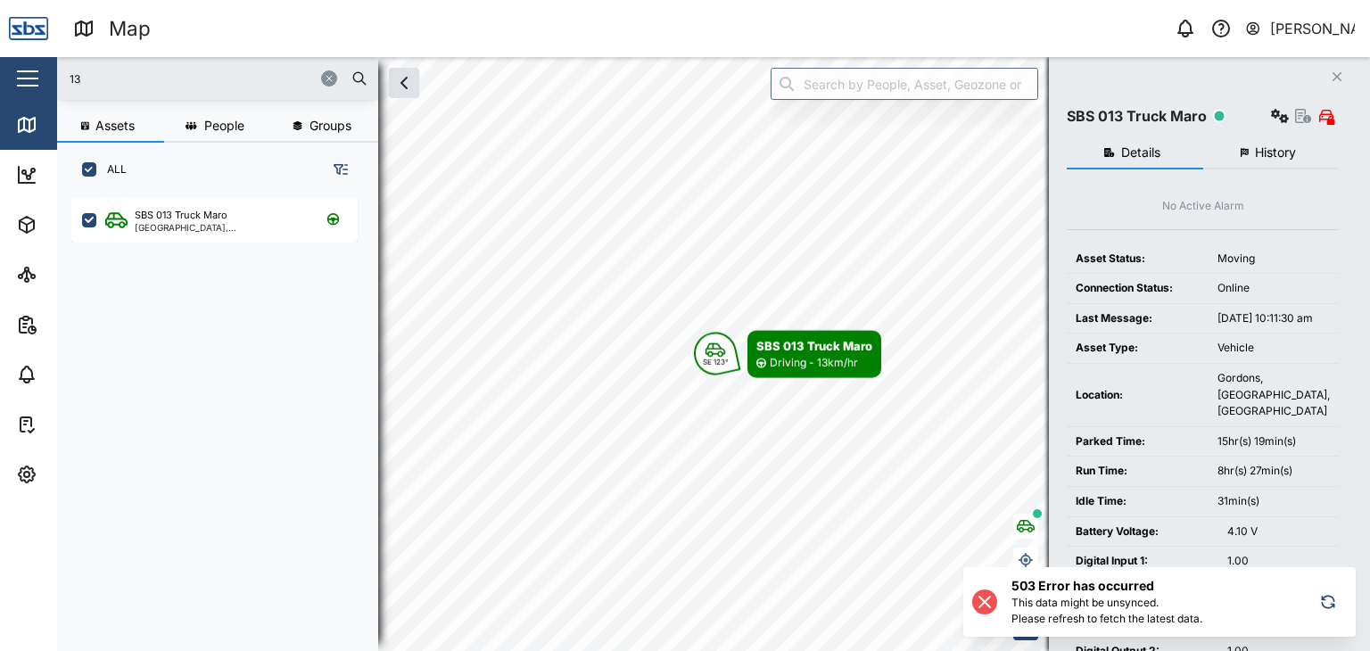
drag, startPoint x: 93, startPoint y: 80, endPoint x: 0, endPoint y: 89, distance: 93.2
click at [0, 89] on div "Map 0 Vijay Kumar Close Map Dashboard Assets ATS Camera Generator Personnel Tan…" at bounding box center [685, 325] width 1370 height 651
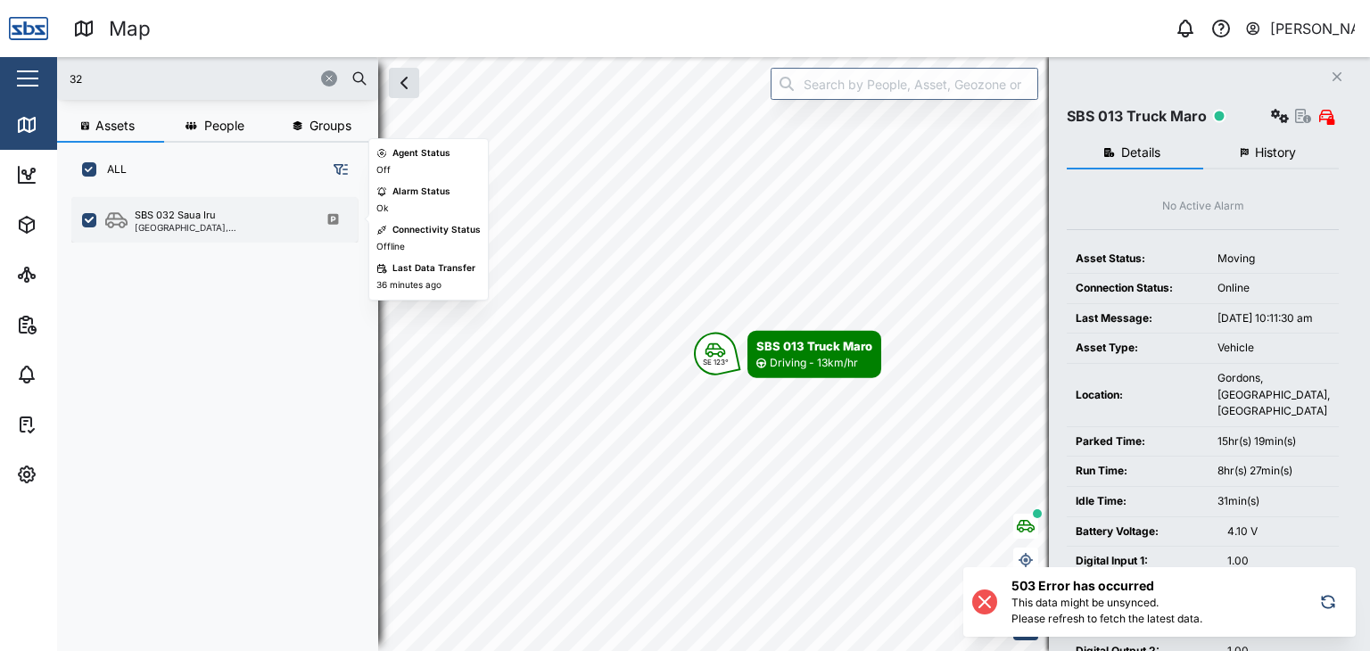
click at [199, 219] on div "SBS 032 Saua Iru" at bounding box center [175, 215] width 81 height 15
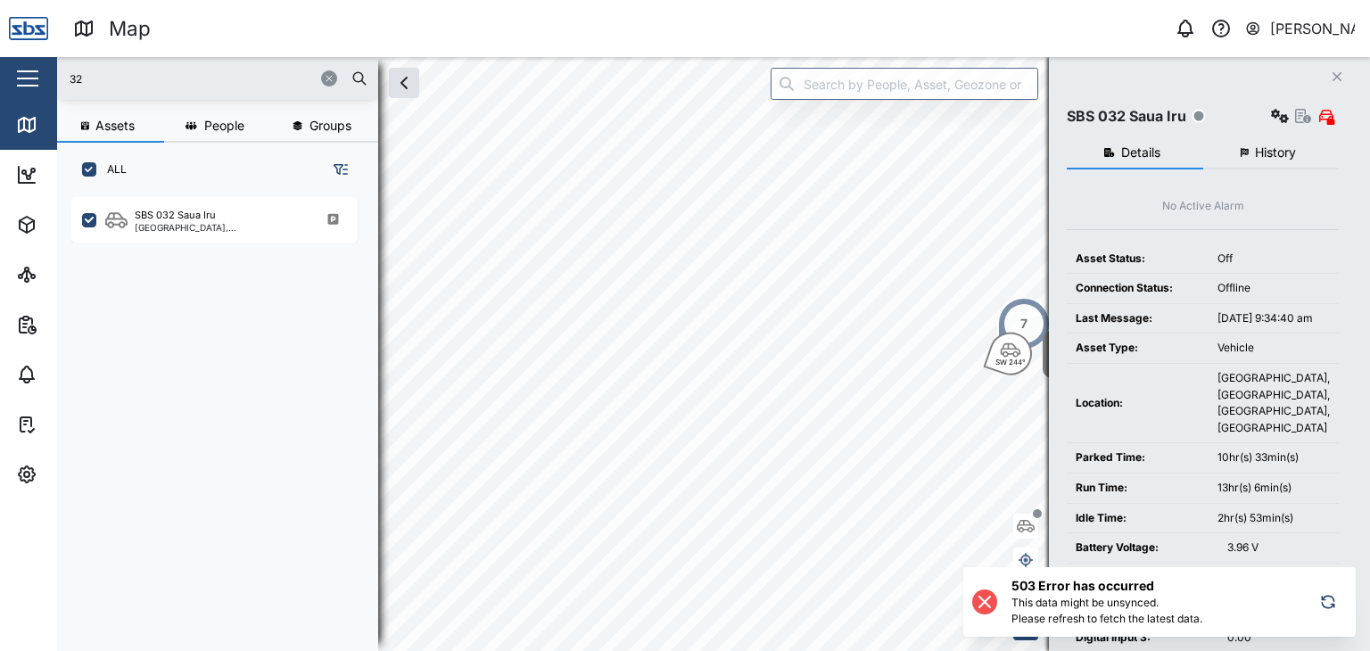
drag, startPoint x: 122, startPoint y: 77, endPoint x: 21, endPoint y: 78, distance: 100.8
click at [21, 78] on div "Map 0 Vijay Kumar Close Map Dashboard Assets ATS Camera Generator Personnel Tan…" at bounding box center [685, 325] width 1370 height 651
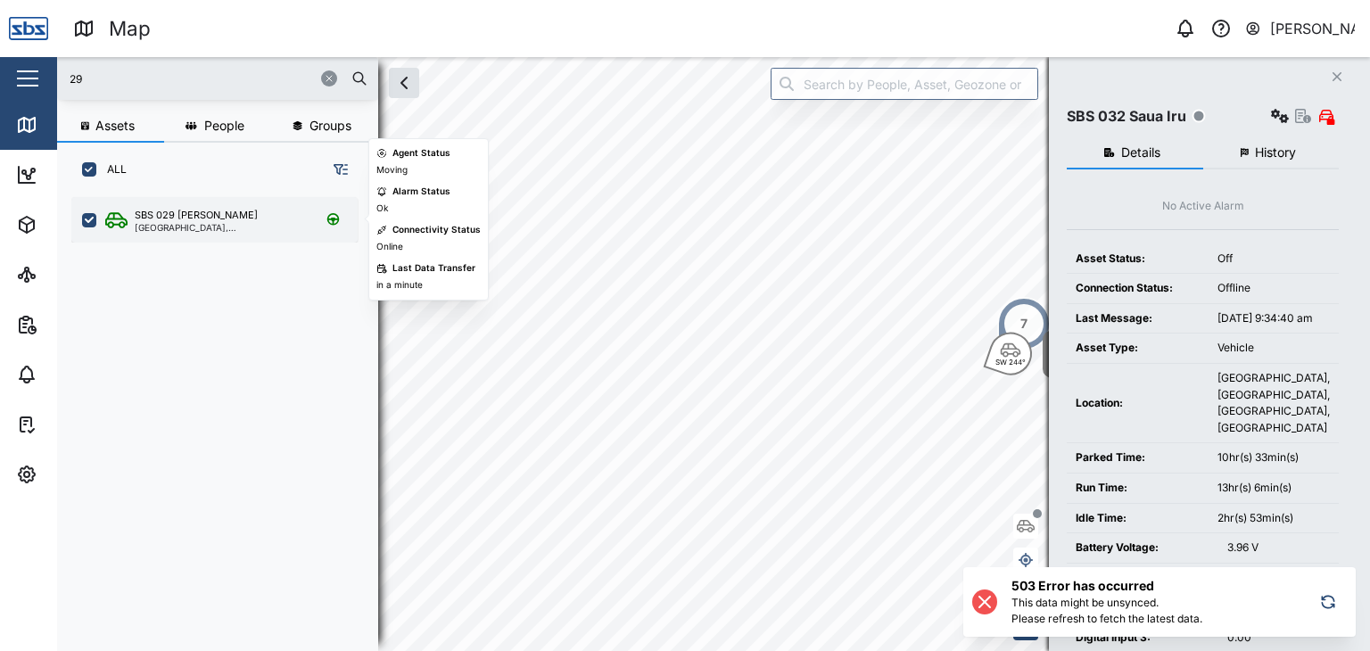
click at [178, 236] on div "SBS 029 Morlie I Port Moresby, Southern Region" at bounding box center [214, 219] width 286 height 45
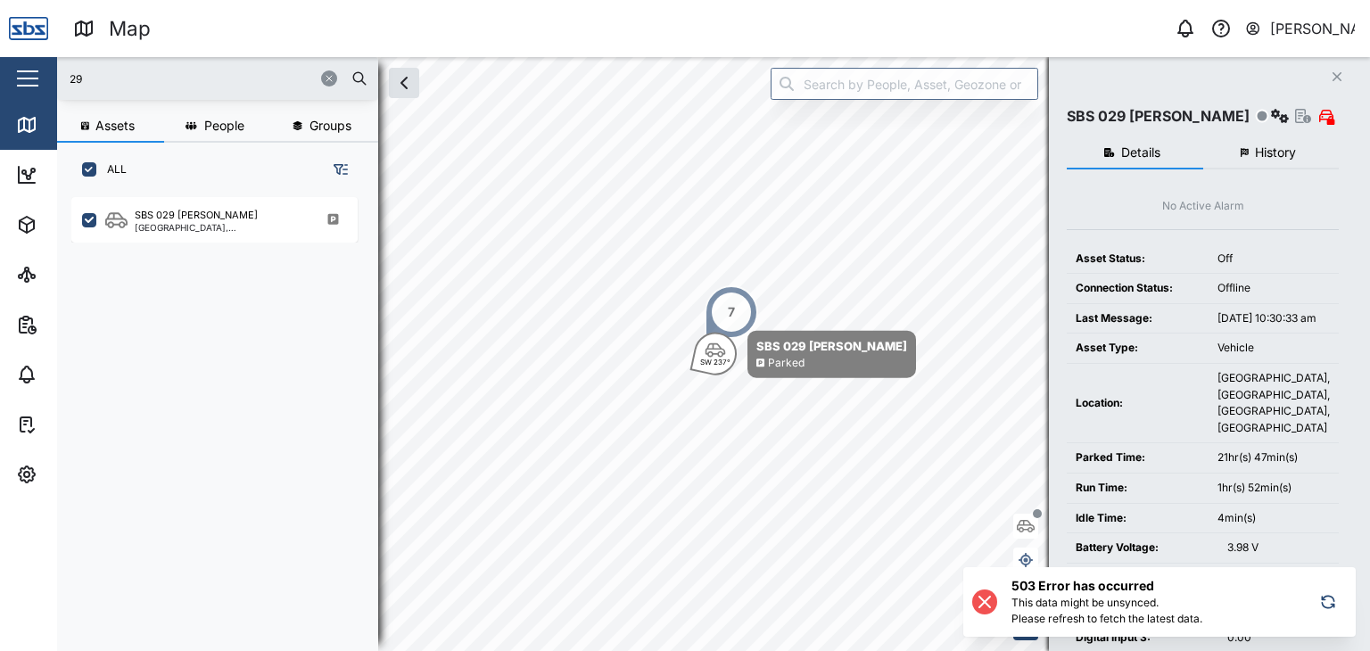
drag, startPoint x: 114, startPoint y: 90, endPoint x: 24, endPoint y: 47, distance: 99.7
click at [24, 47] on div "Map 0 Vijay Kumar Close Map Dashboard Assets ATS Camera Generator Personnel Tan…" at bounding box center [685, 325] width 1370 height 651
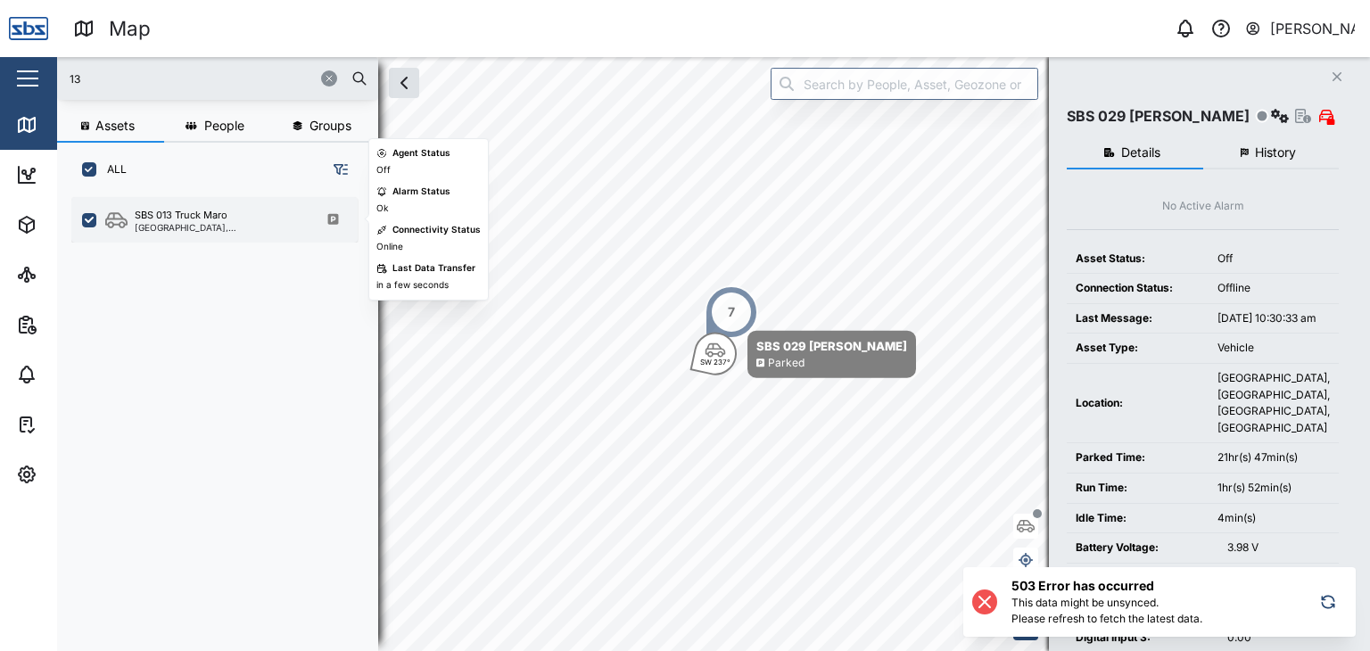
click at [157, 223] on div "[GEOGRAPHIC_DATA], [GEOGRAPHIC_DATA]" at bounding box center [220, 227] width 170 height 9
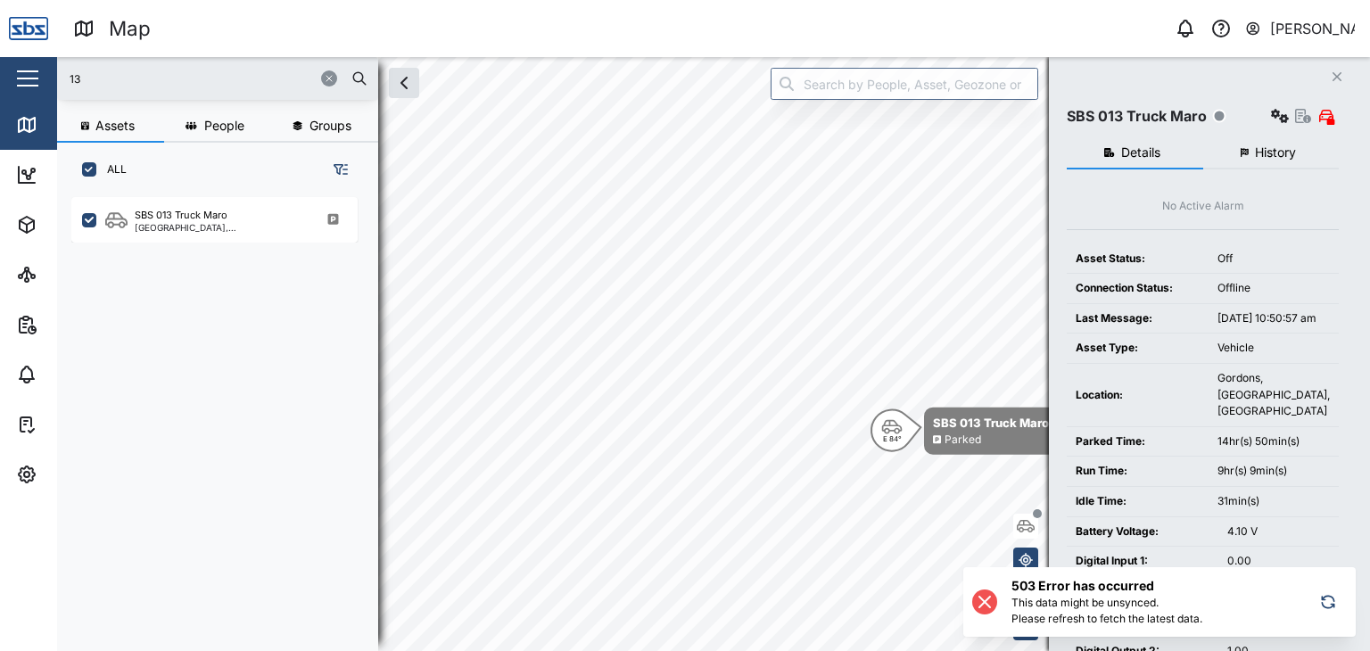
drag, startPoint x: 105, startPoint y: 85, endPoint x: 48, endPoint y: 77, distance: 57.6
click at [48, 77] on div "Map 0 Vijay Kumar Close Map Dashboard Assets ATS Camera Generator Personnel Tan…" at bounding box center [685, 325] width 1370 height 651
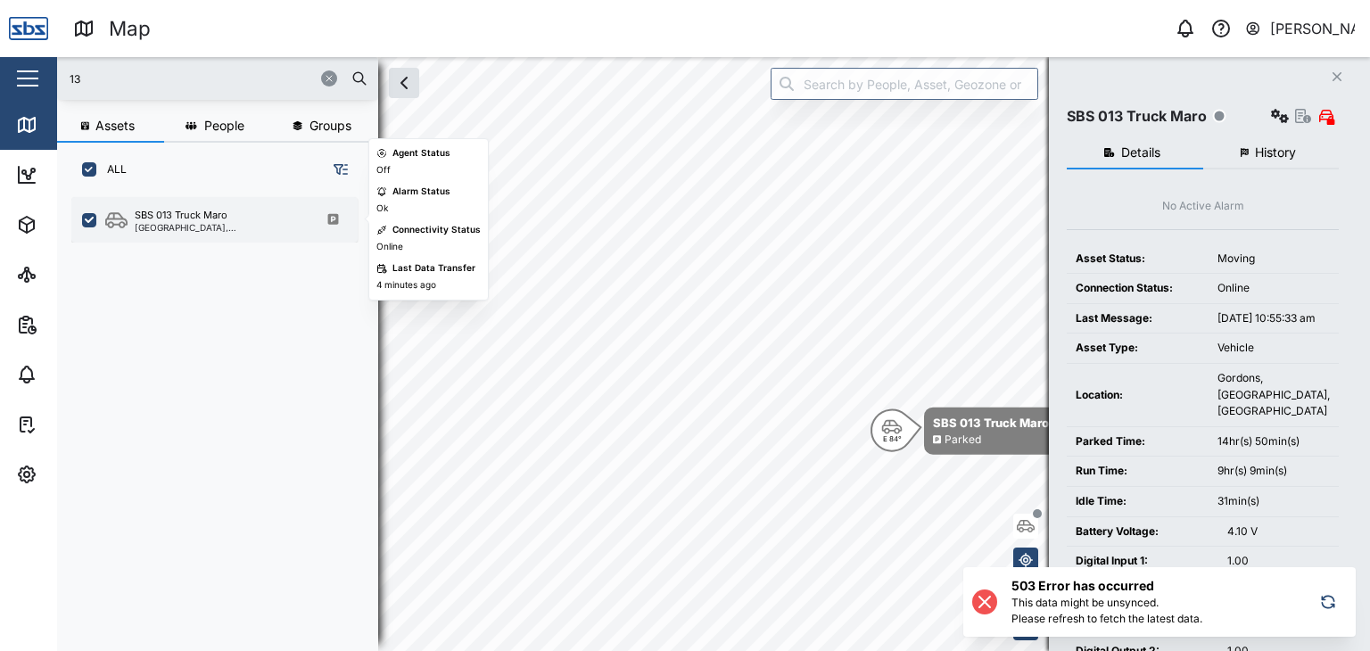
click at [171, 226] on div "[GEOGRAPHIC_DATA], [GEOGRAPHIC_DATA]" at bounding box center [220, 227] width 170 height 9
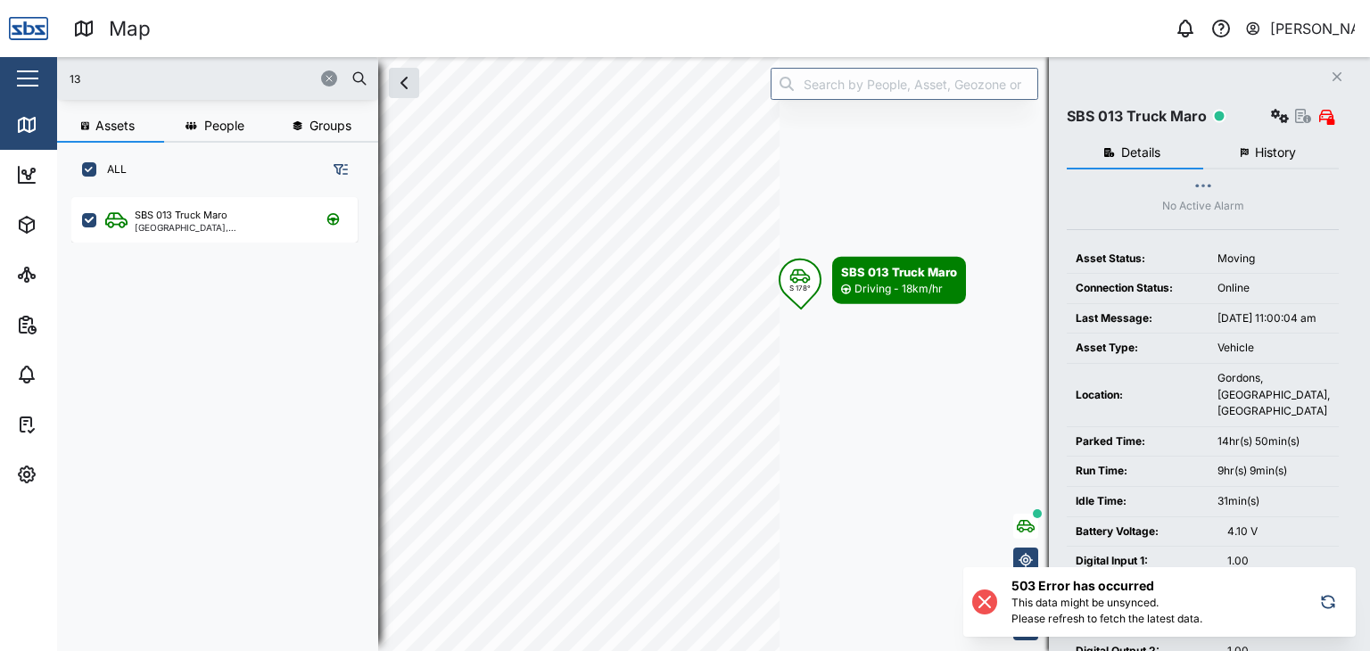
scroll to position [14, 14]
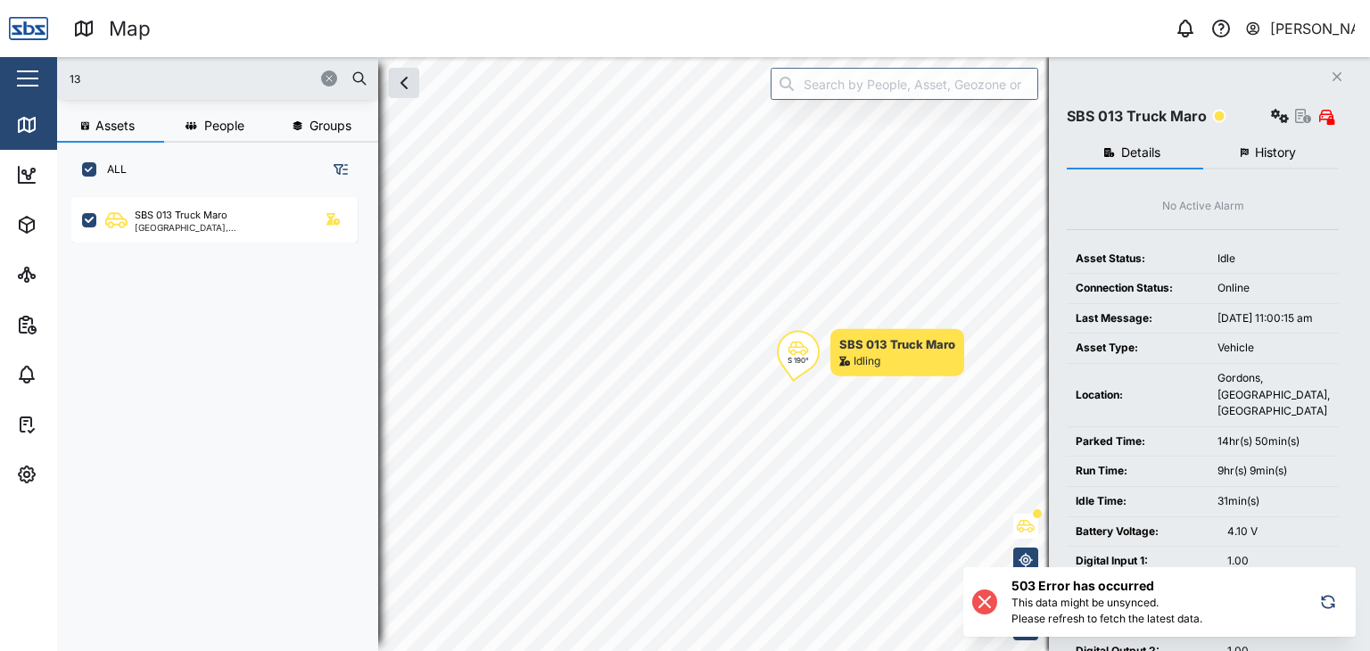
drag, startPoint x: 103, startPoint y: 81, endPoint x: 0, endPoint y: 69, distance: 104.2
click at [0, 69] on div "Map 0 Vijay Kumar Close Map Dashboard Assets ATS Camera Generator Personnel Tan…" at bounding box center [685, 325] width 1370 height 651
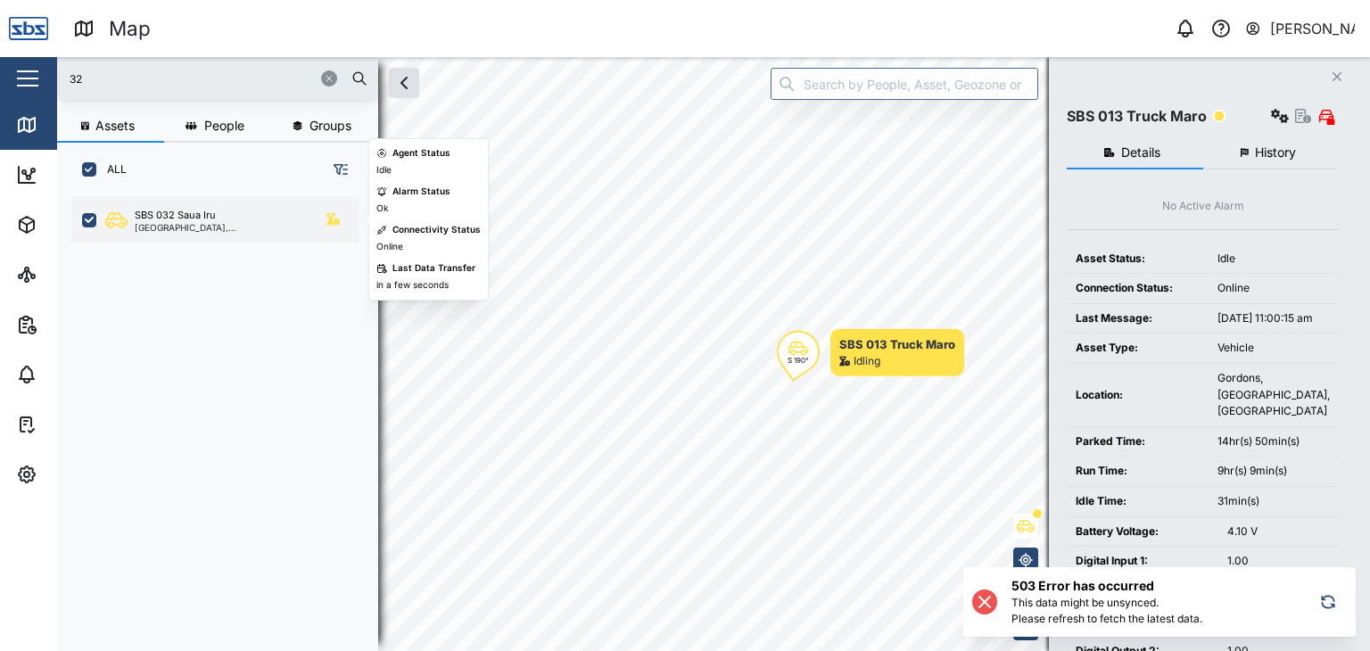
click at [167, 219] on div "SBS 032 Saua Iru" at bounding box center [175, 215] width 81 height 15
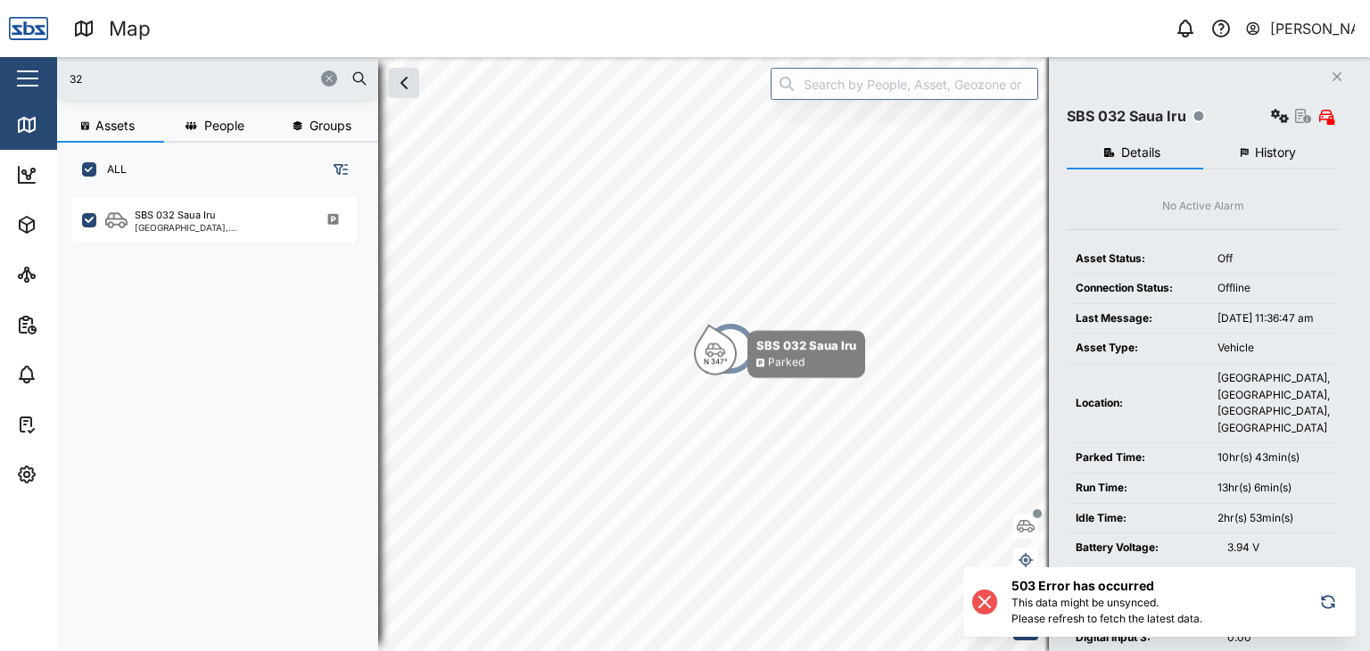
drag, startPoint x: 78, startPoint y: 73, endPoint x: 24, endPoint y: 53, distance: 58.1
click at [24, 53] on div "Map 0 Vijay Kumar Close Map Dashboard Assets ATS Camera Generator Personnel Tan…" at bounding box center [685, 325] width 1370 height 651
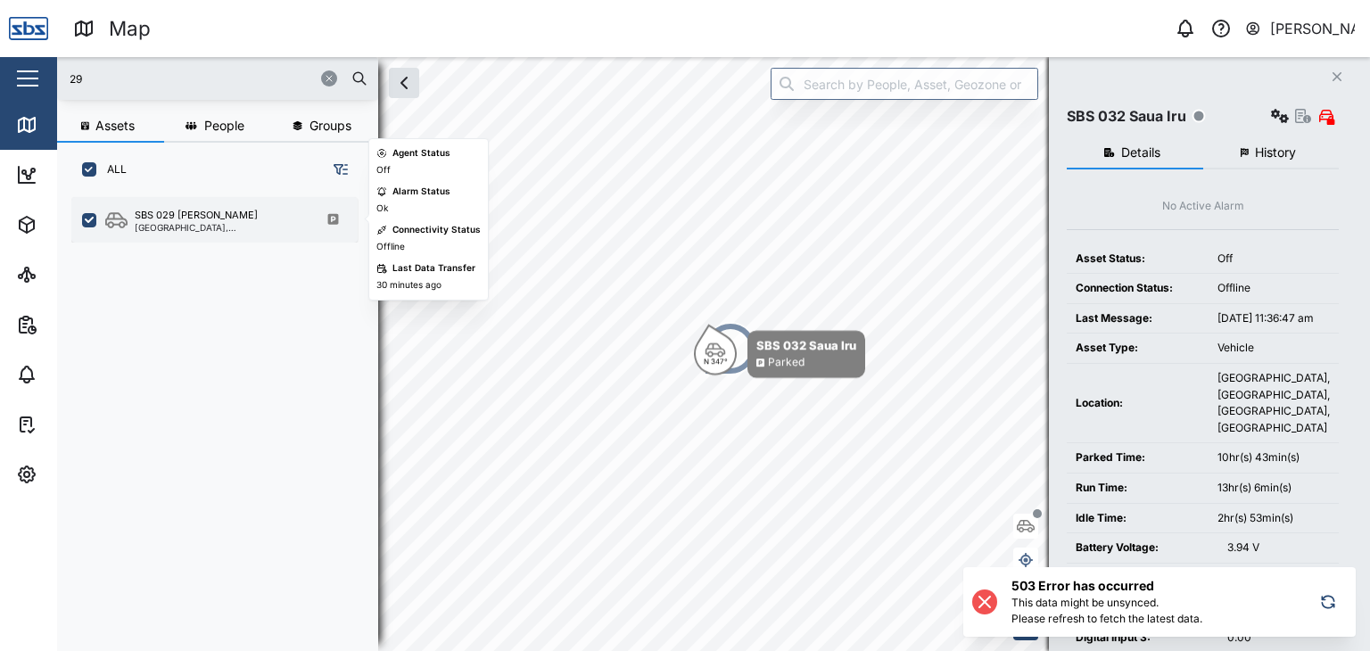
click at [186, 223] on div "[GEOGRAPHIC_DATA], [GEOGRAPHIC_DATA]" at bounding box center [220, 227] width 170 height 9
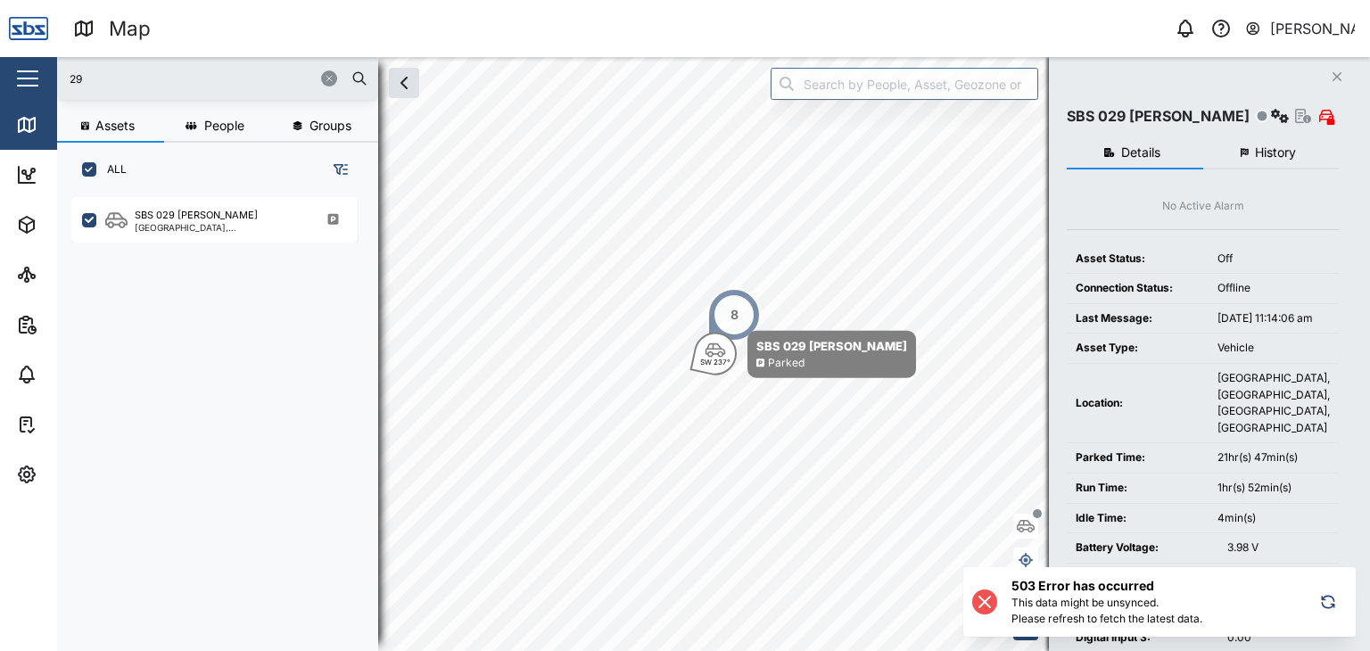
click at [101, 81] on input "29" at bounding box center [218, 78] width 300 height 27
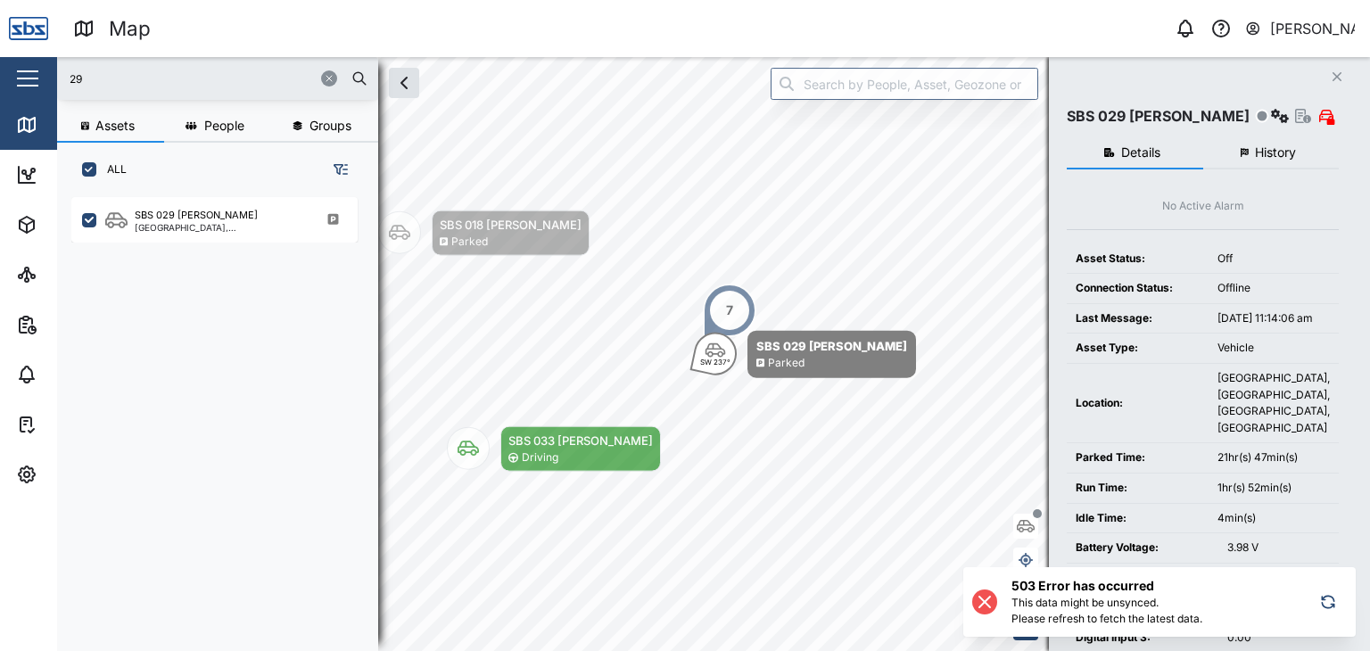
drag, startPoint x: 116, startPoint y: 73, endPoint x: 47, endPoint y: 74, distance: 68.7
click at [49, 76] on div "Map 0 Vijay Kumar Close Map Dashboard Assets ATS Camera Generator Personnel Tan…" at bounding box center [685, 325] width 1370 height 651
type input "30"
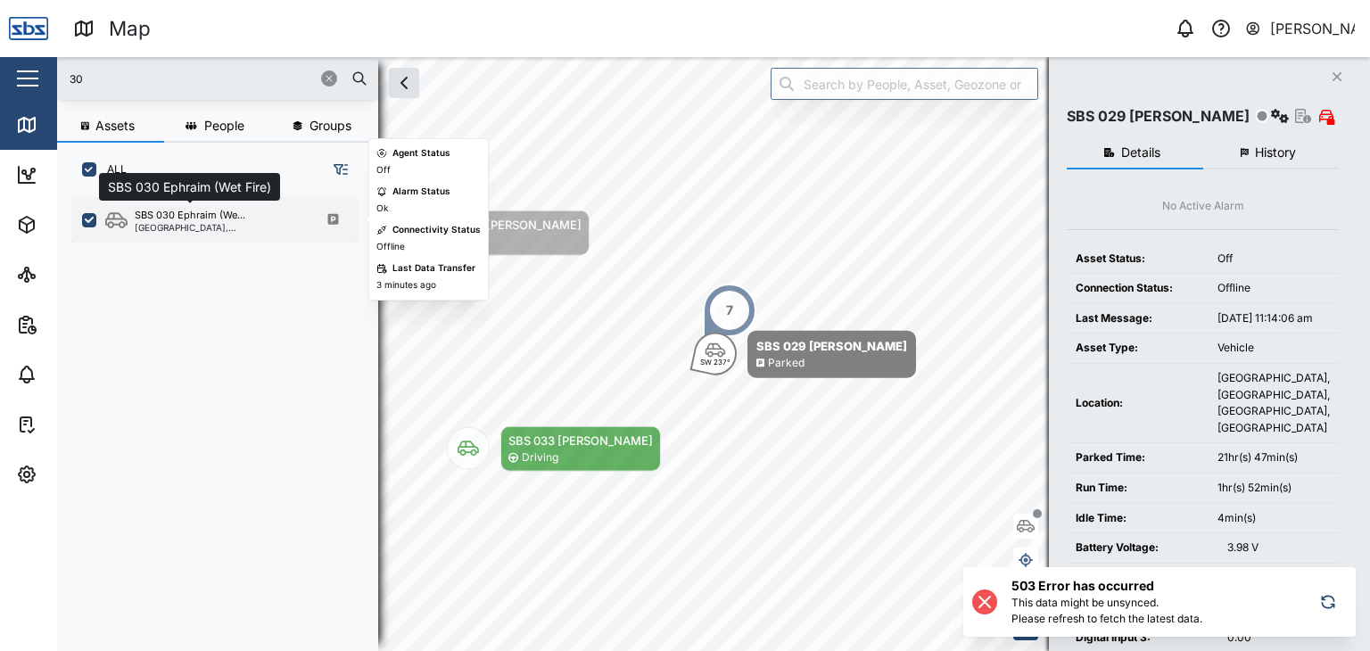
click at [173, 208] on div "SBS 030 Ephraim (We..." at bounding box center [190, 215] width 111 height 15
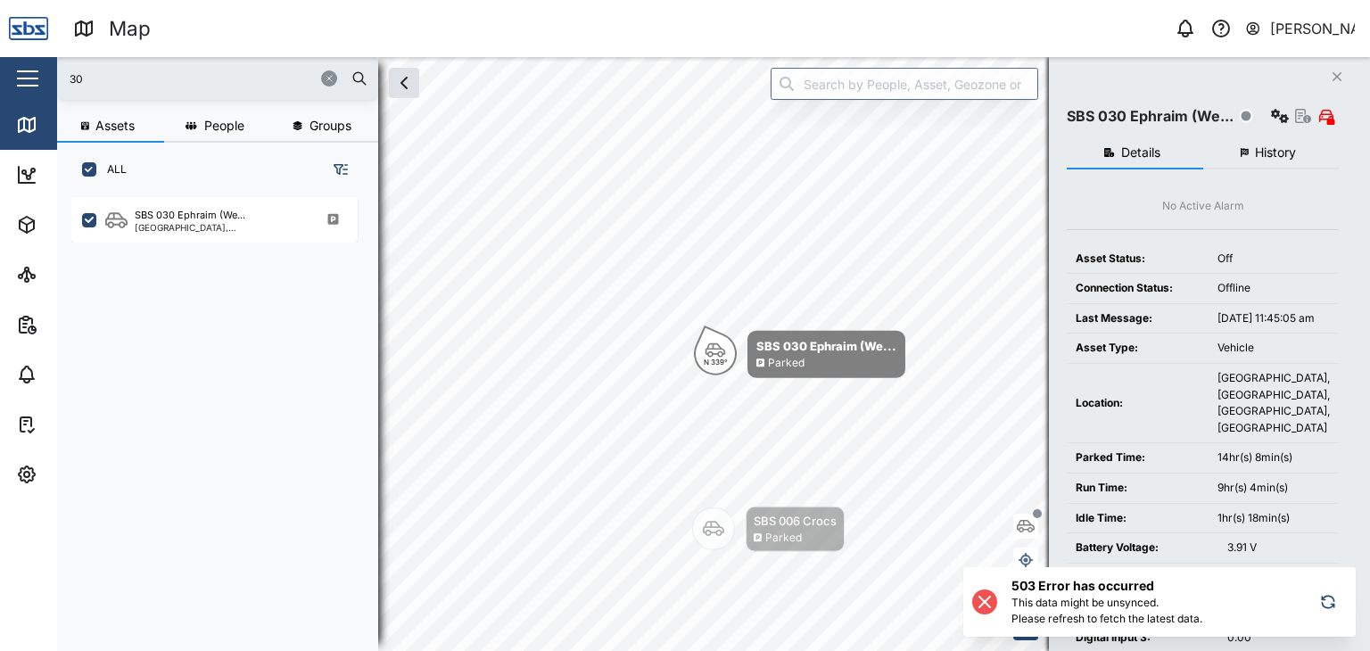
click at [992, 600] on icon at bounding box center [984, 601] width 21 height 21
click at [992, 607] on icon at bounding box center [984, 601] width 21 height 21
click at [983, 605] on icon at bounding box center [984, 601] width 21 height 21
click at [1328, 604] on icon "button" at bounding box center [1328, 601] width 18 height 21
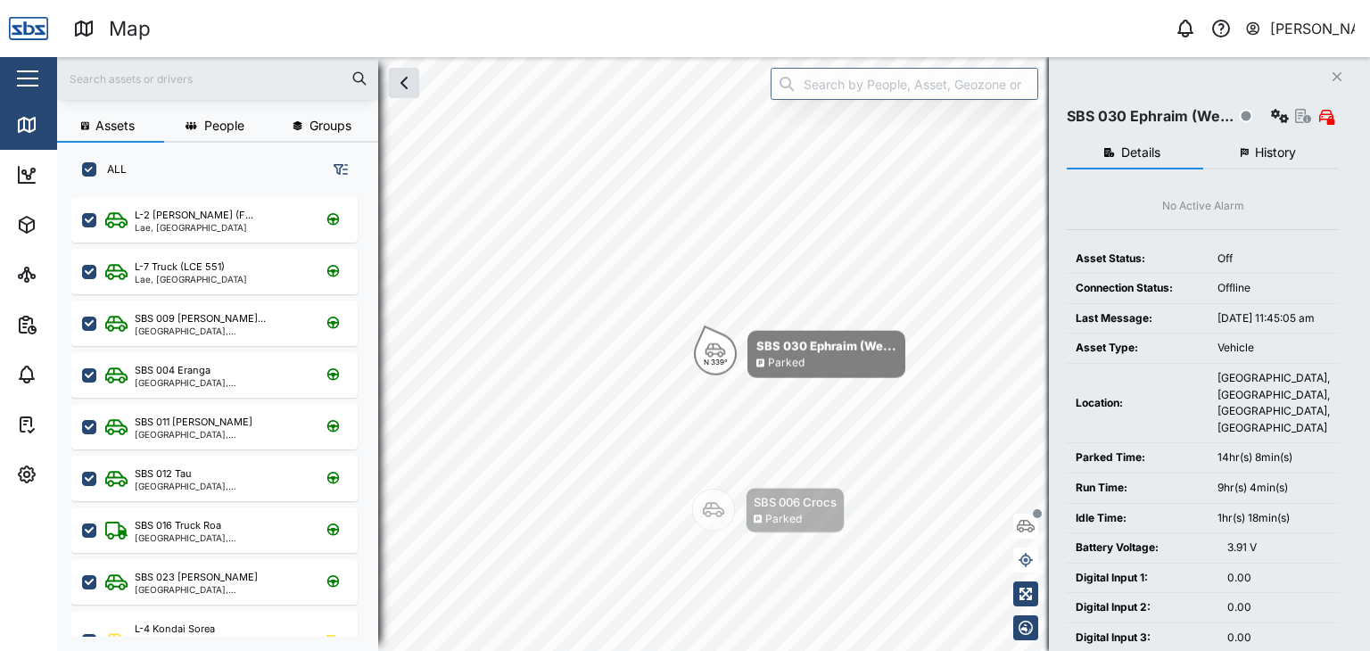
click at [71, 79] on input "text" at bounding box center [218, 78] width 300 height 27
type input "003"
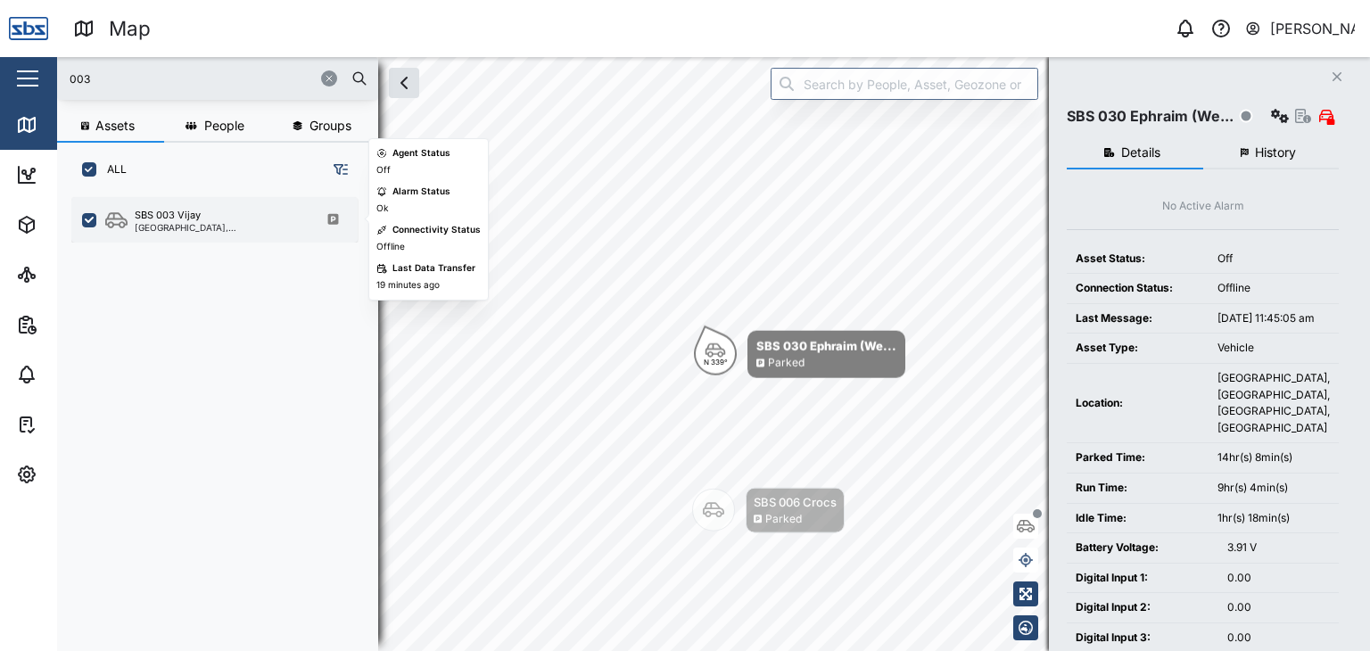
click at [222, 218] on div "SBS 003 Vijay" at bounding box center [220, 215] width 170 height 15
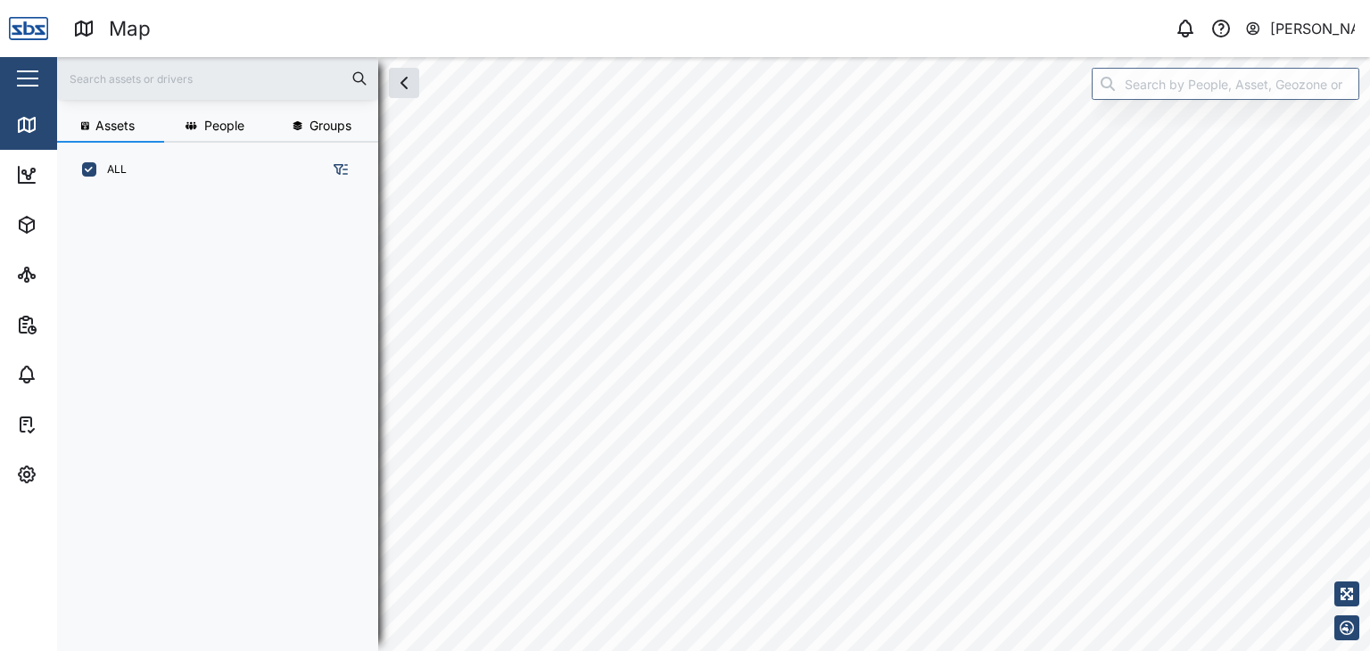
scroll to position [432, 278]
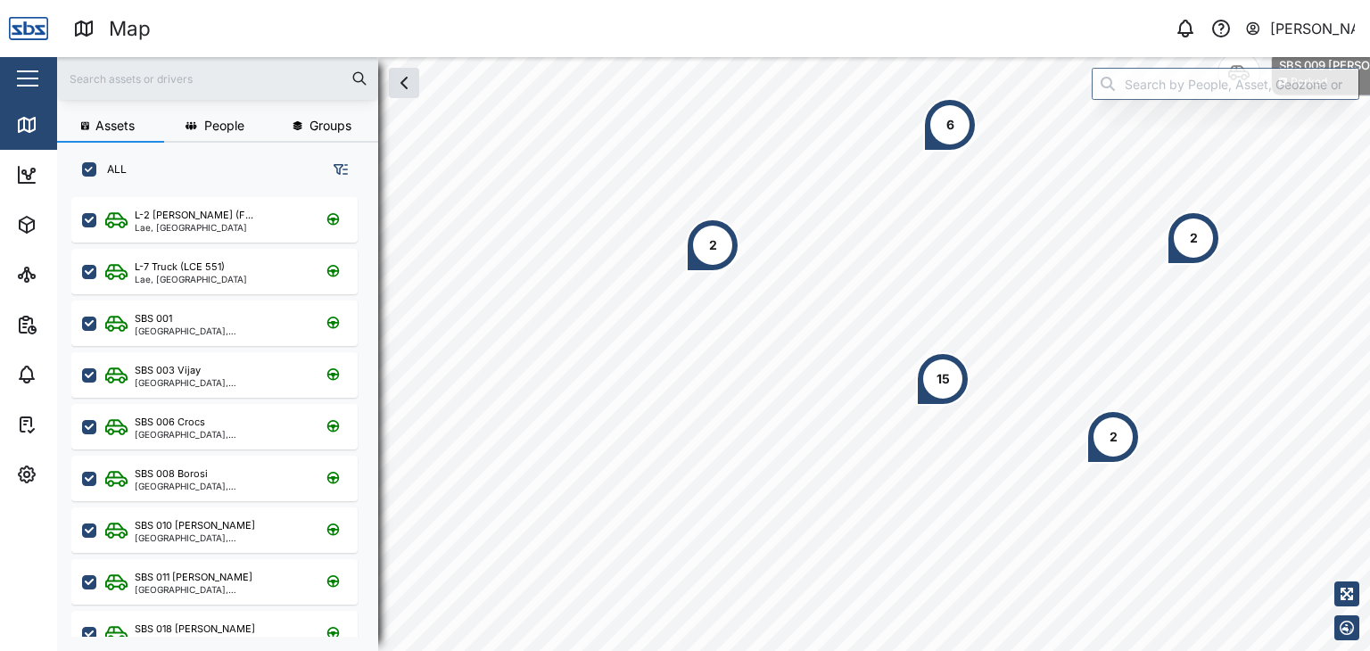
click at [116, 84] on input "text" at bounding box center [218, 78] width 300 height 27
type input "30"
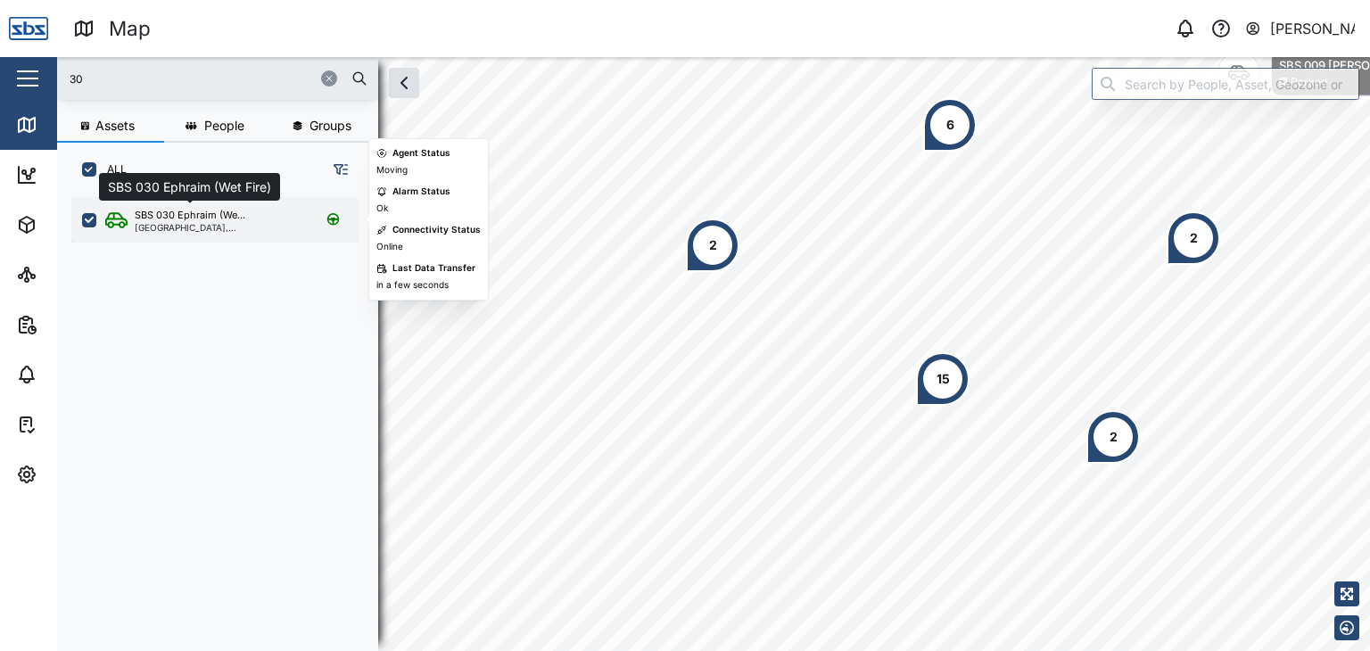
click at [161, 214] on div "SBS 030 Ephraim (We..." at bounding box center [190, 215] width 111 height 15
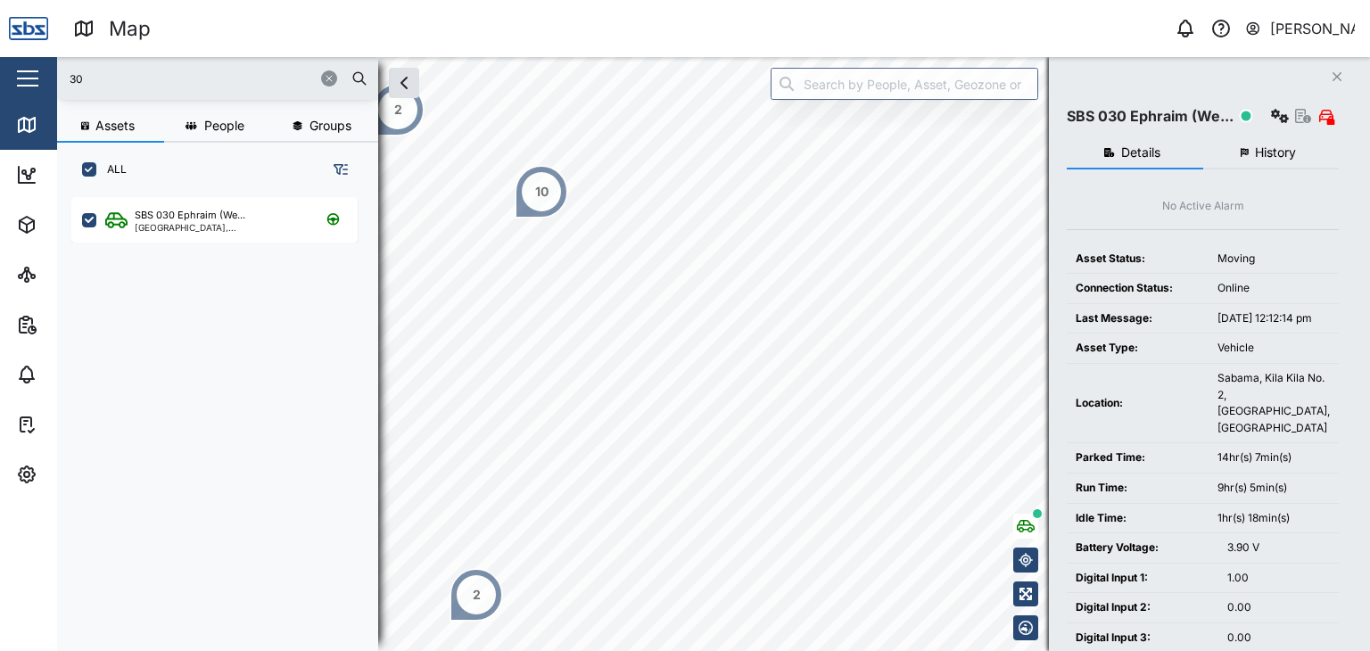
click at [1257, 153] on span "History" at bounding box center [1275, 152] width 41 height 12
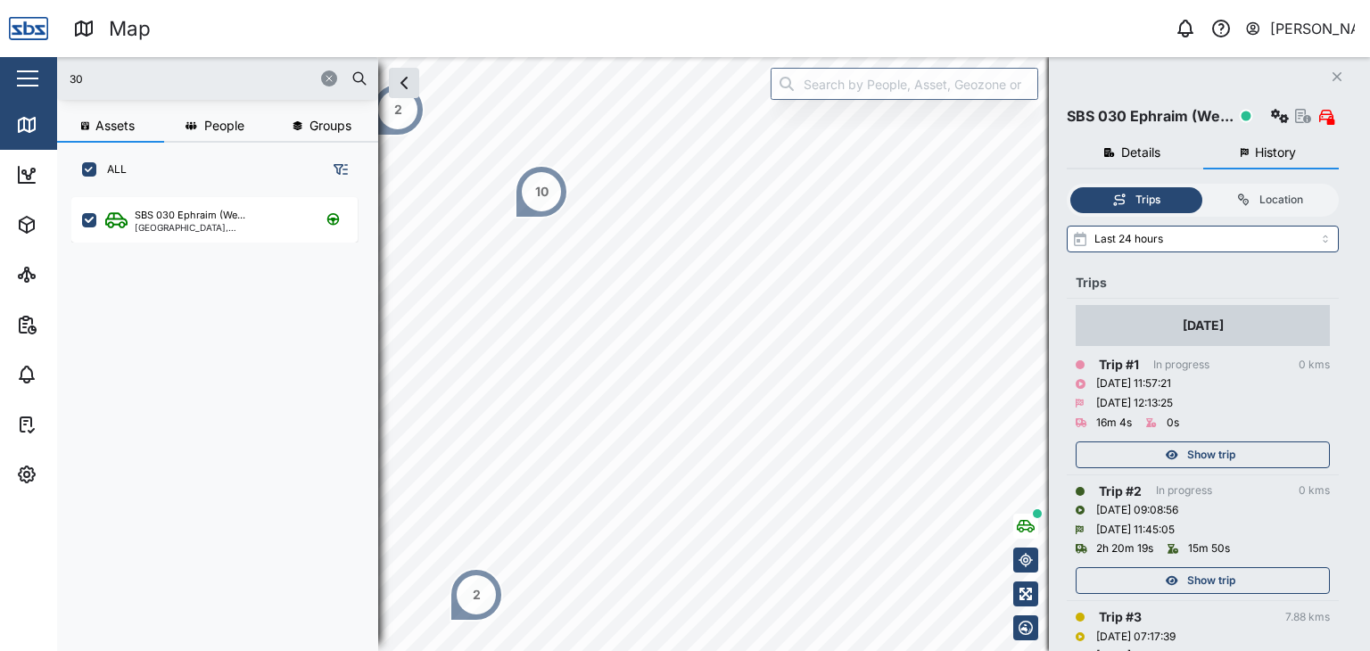
click at [1233, 454] on span "Show trip" at bounding box center [1211, 454] width 48 height 25
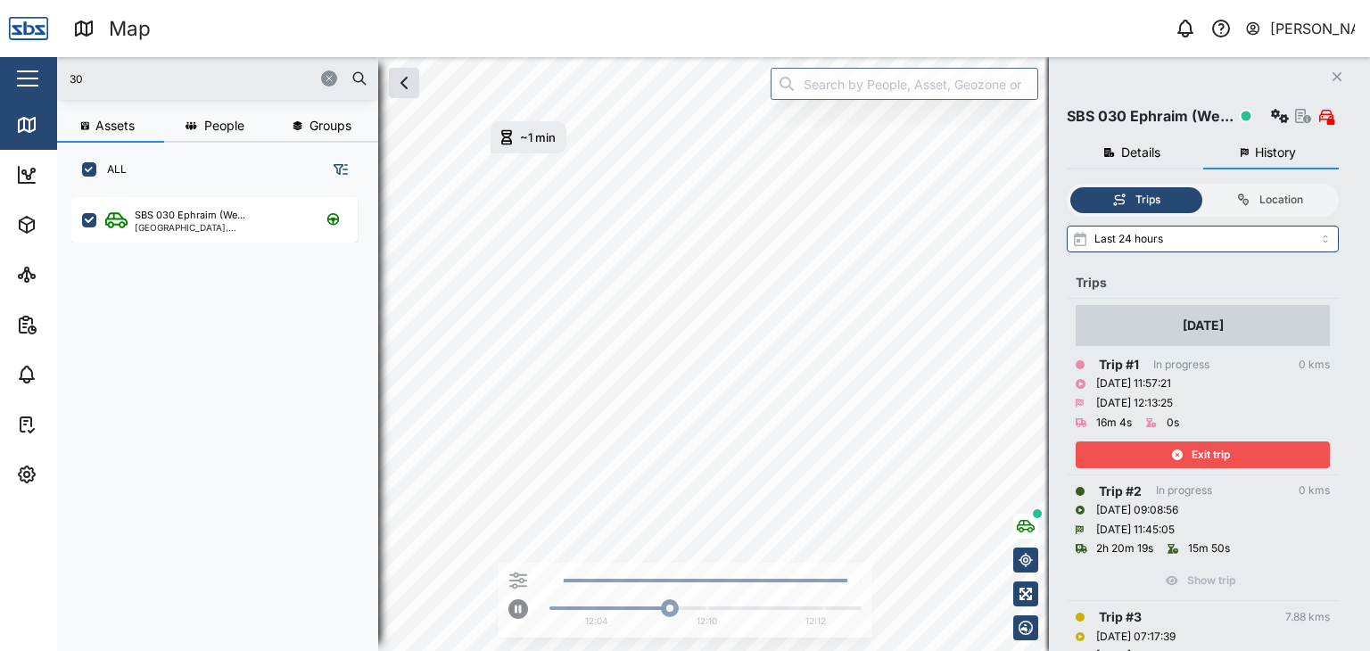
click at [1216, 454] on span "Exit trip" at bounding box center [1211, 454] width 38 height 25
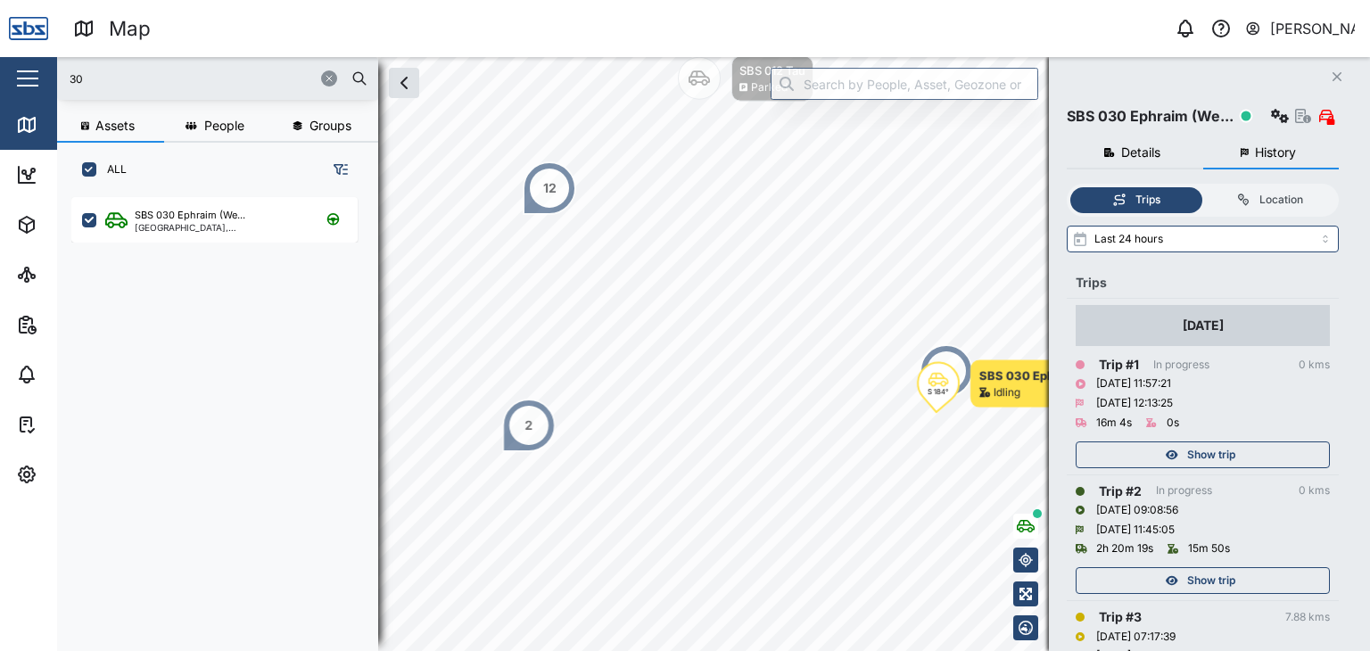
click at [1225, 581] on span "Show trip" at bounding box center [1211, 580] width 48 height 25
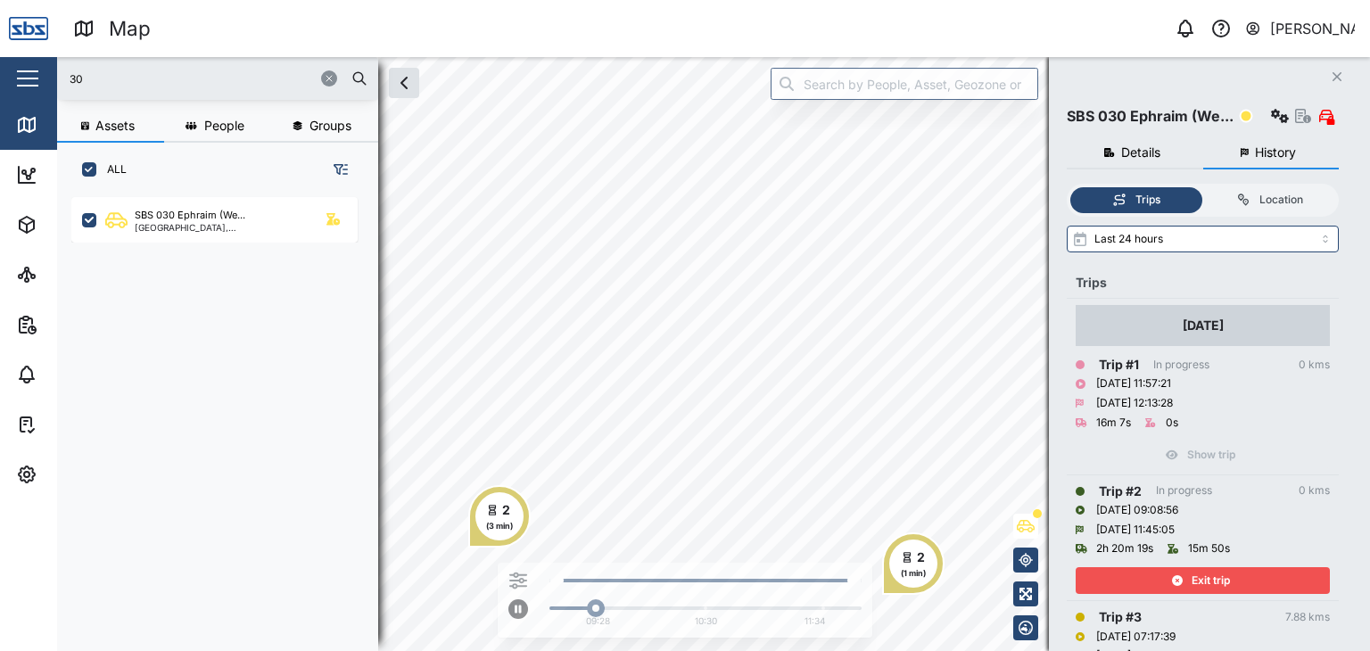
click at [1052, 292] on div "30 Assets People Groups ALL SBS 030 Ephraim (We... National Capital District, S…" at bounding box center [713, 354] width 1313 height 594
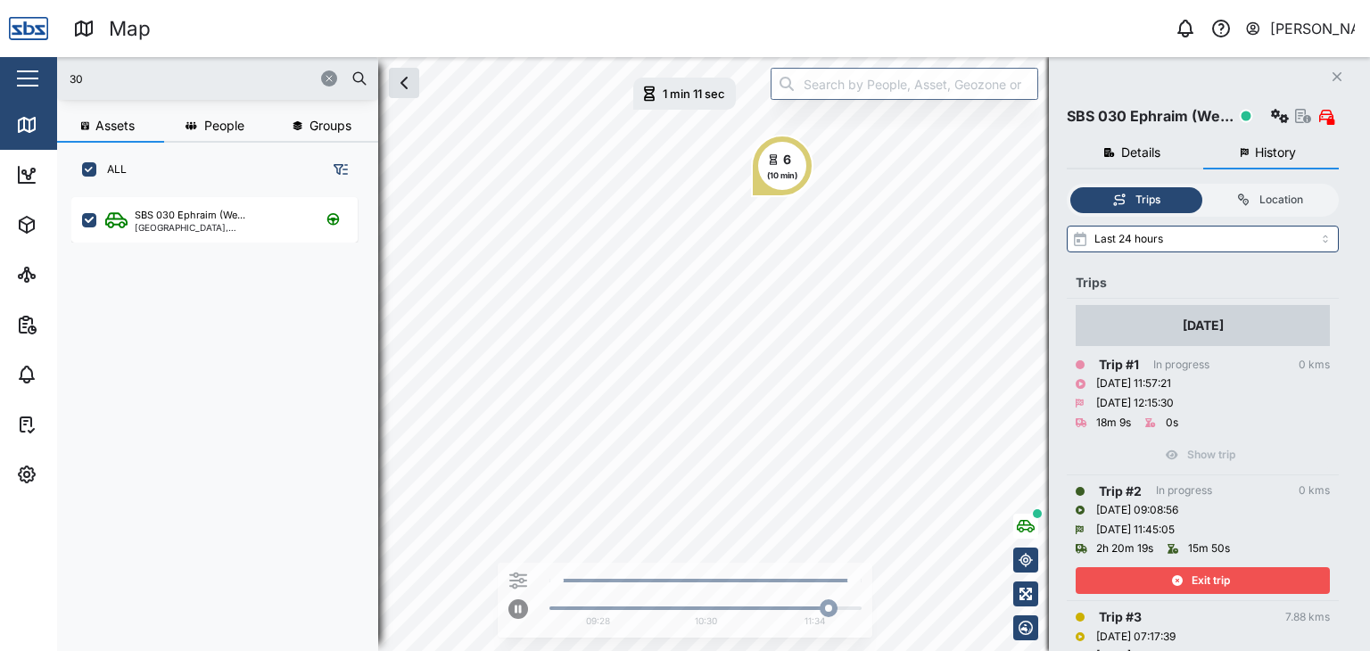
click at [1211, 581] on span "Exit trip" at bounding box center [1211, 580] width 38 height 25
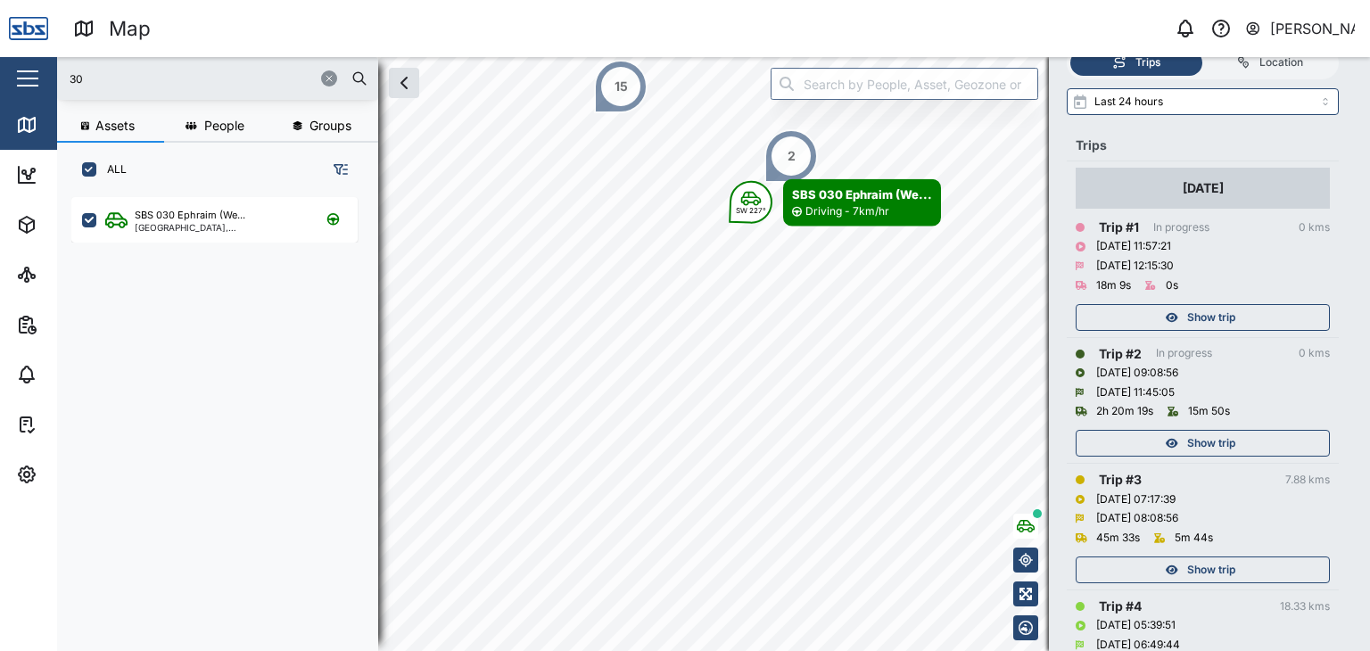
scroll to position [268, 0]
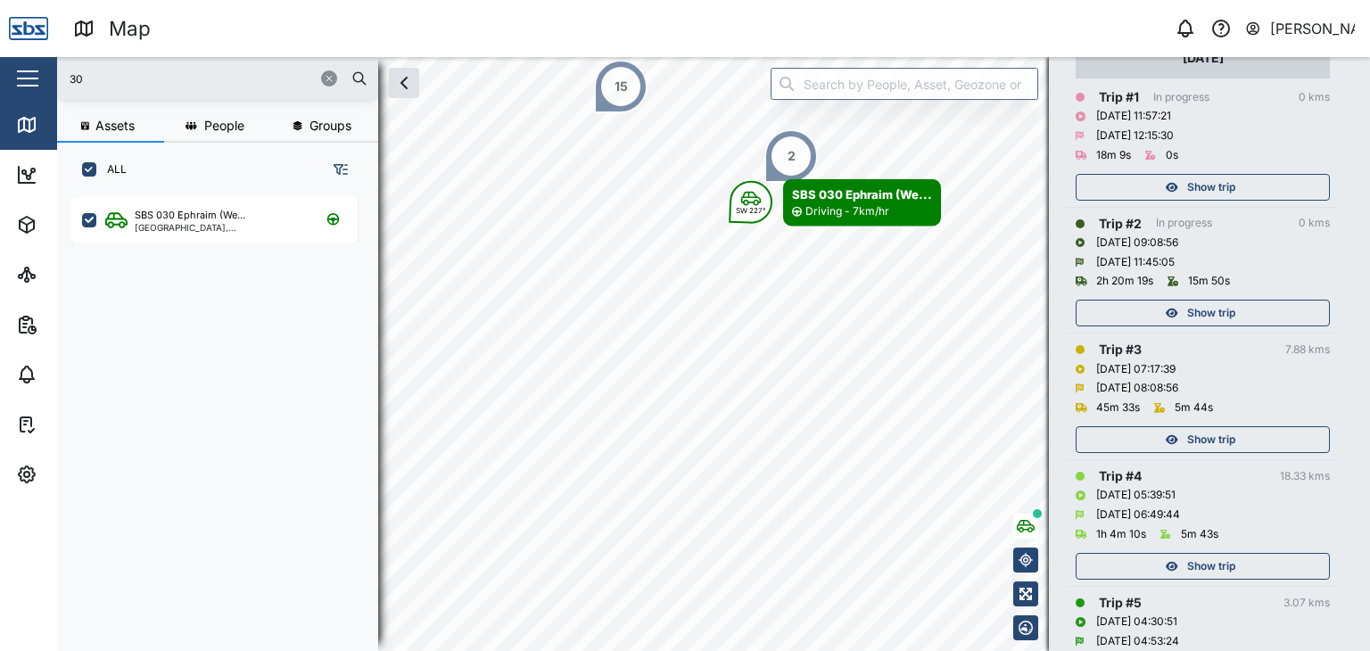
click at [1202, 440] on span "Show trip" at bounding box center [1211, 439] width 48 height 25
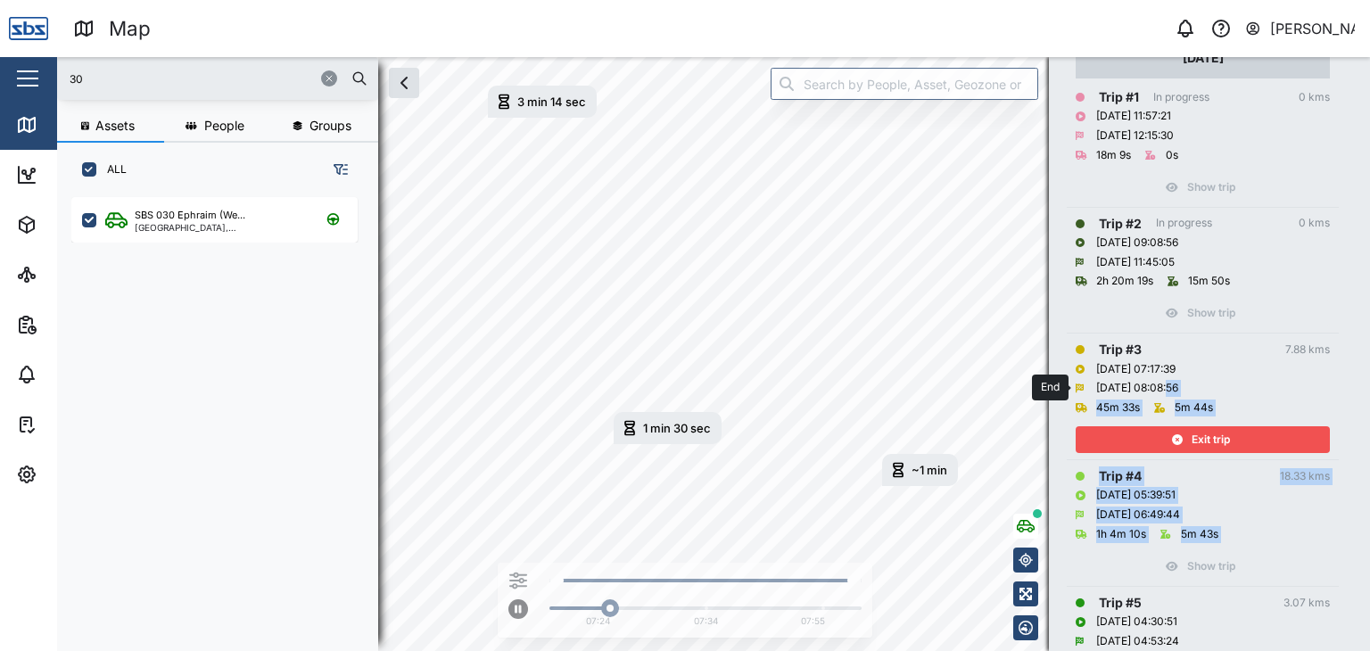
drag, startPoint x: 1167, startPoint y: 542, endPoint x: 1171, endPoint y: 392, distance: 150.8
click at [1171, 392] on tbody "04 Oct 2025 Trip # 1 In progress 0 kms 04/10/2025 11:57:21 04/10/2025 12:15:30 …" at bounding box center [1203, 523] width 272 height 984
click at [1307, 506] on div "04/10/2025 06:49:44" at bounding box center [1203, 516] width 254 height 20
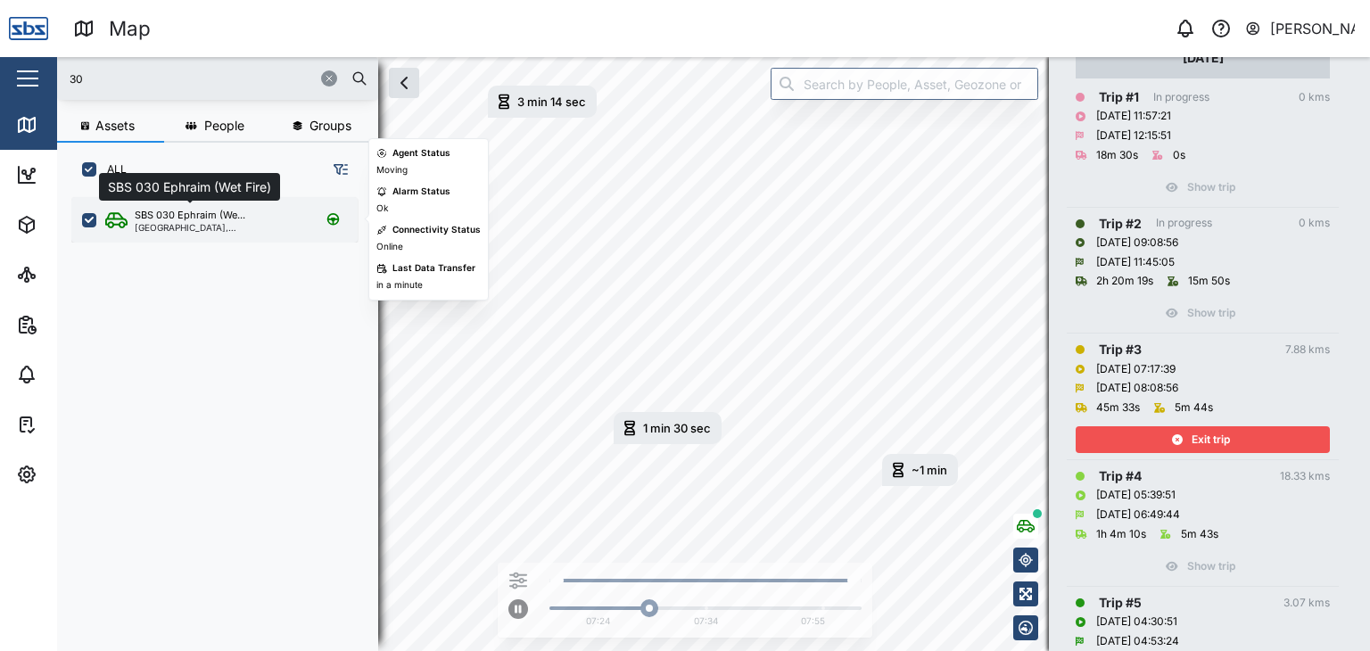
click at [148, 221] on div "SBS 030 Ephraim (We..." at bounding box center [190, 215] width 111 height 15
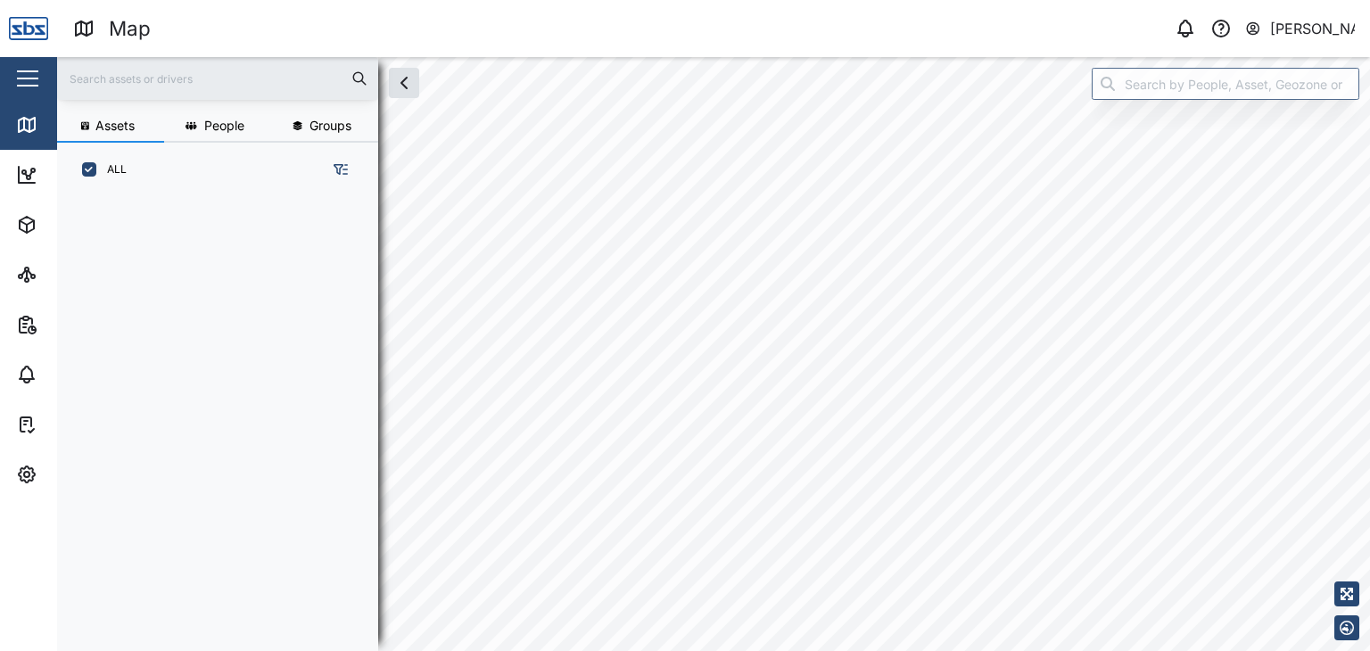
scroll to position [432, 278]
